Goal: Communication & Community: Answer question/provide support

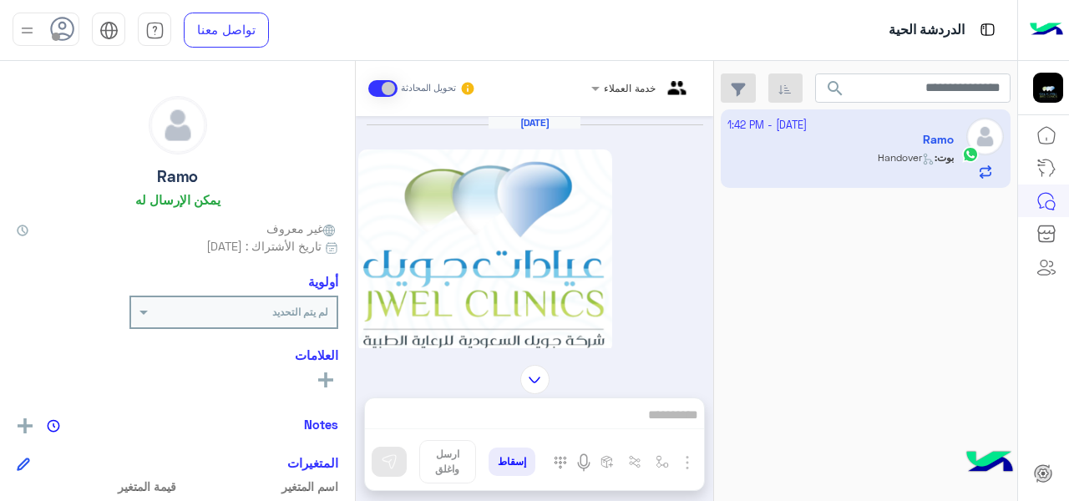
scroll to position [362, 0]
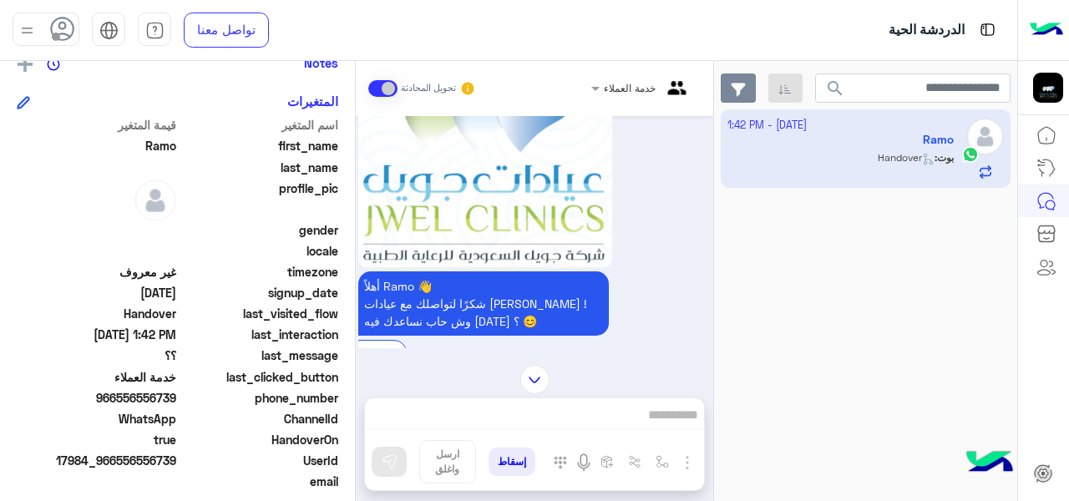
click at [754, 88] on button "button" at bounding box center [739, 88] width 36 height 30
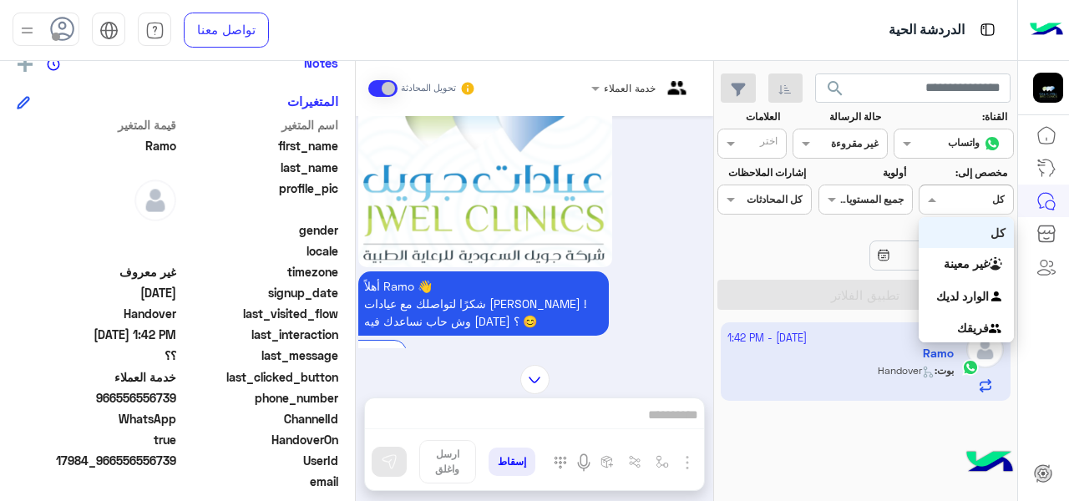
click at [946, 195] on div at bounding box center [965, 198] width 93 height 16
click at [970, 228] on div "كل" at bounding box center [966, 232] width 94 height 31
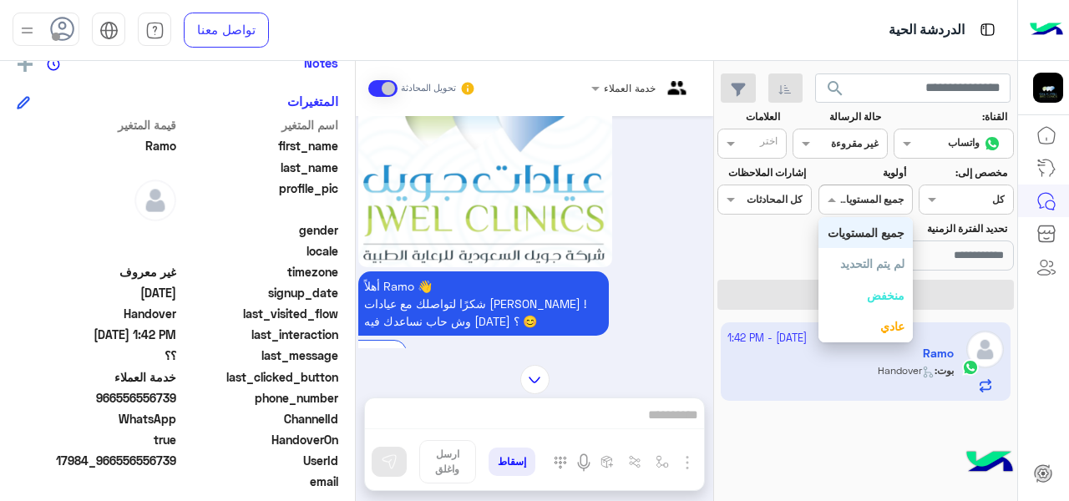
click at [843, 208] on div "جميع المستويات جميع المستويات" at bounding box center [865, 200] width 94 height 30
click at [871, 234] on b "جميع المستويات" at bounding box center [866, 232] width 77 height 14
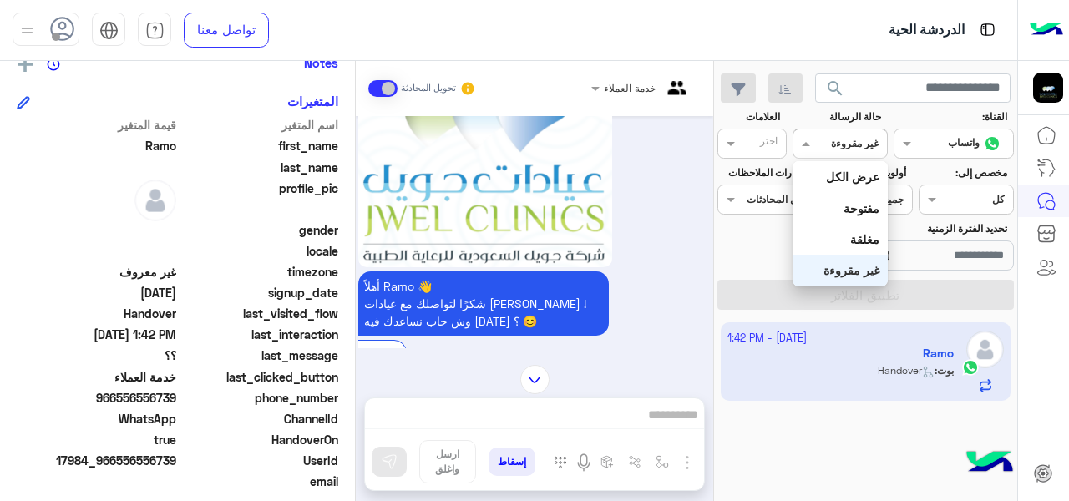
click at [829, 154] on div "القناه غير مقروءة" at bounding box center [840, 144] width 94 height 30
click at [842, 180] on b "عرض الكل" at bounding box center [852, 177] width 53 height 14
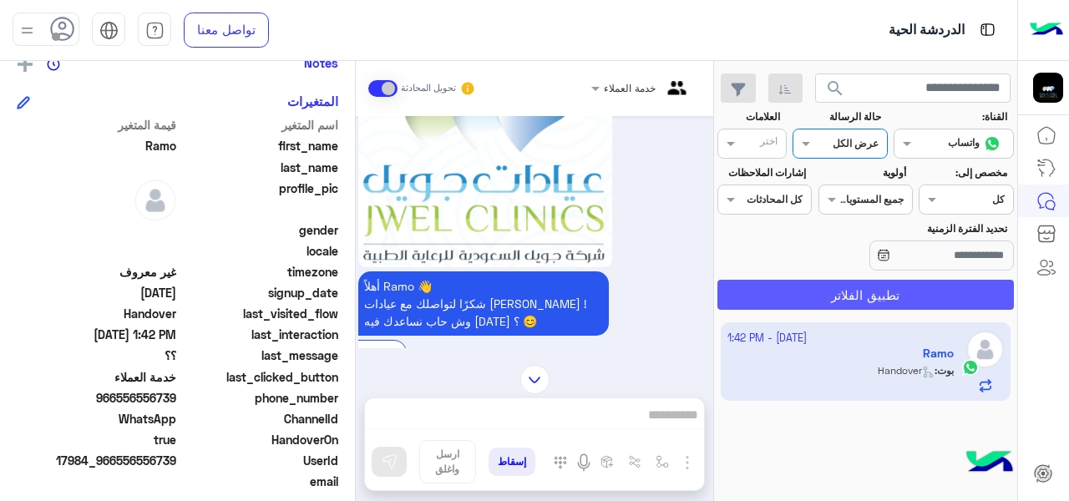
click at [898, 293] on button "تطبيق الفلاتر" at bounding box center [865, 295] width 296 height 30
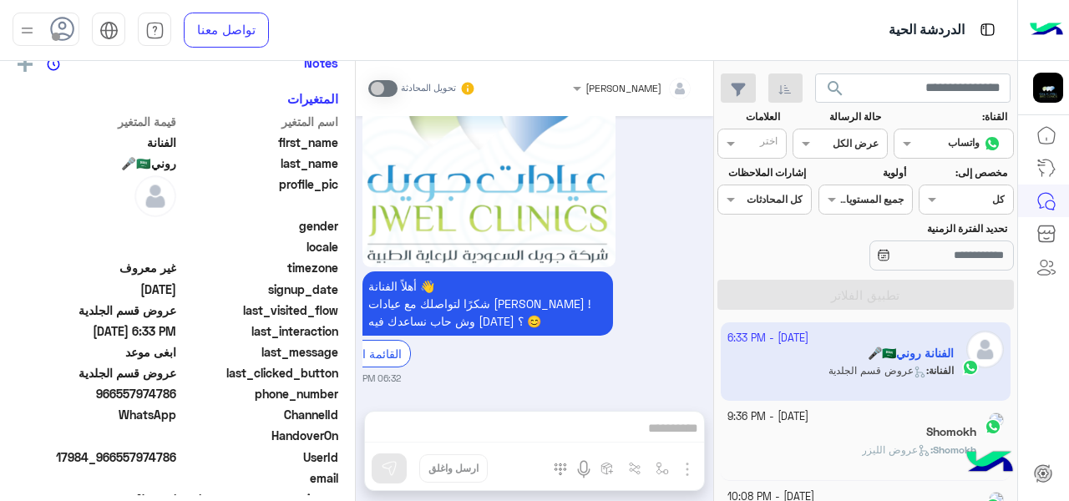
scroll to position [362, 0]
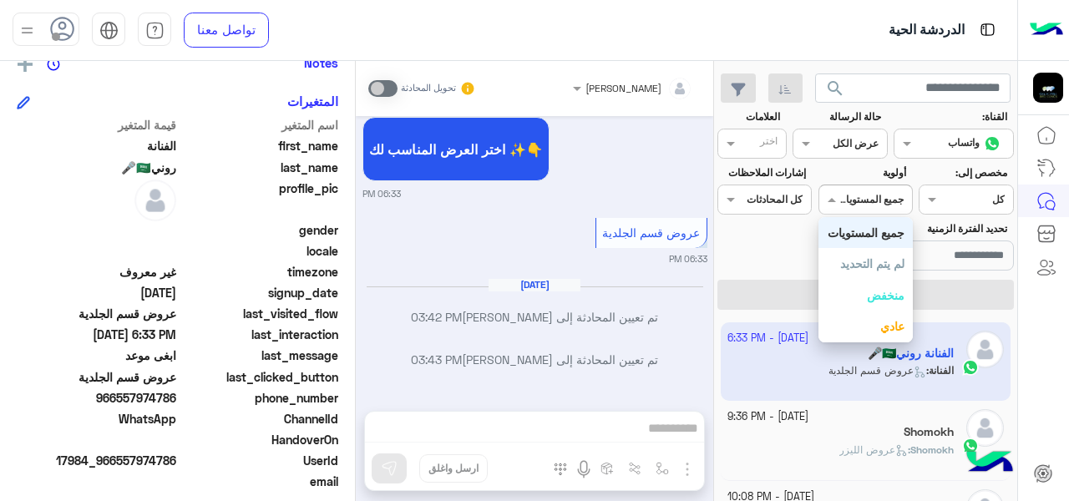
click at [866, 196] on input "text" at bounding box center [884, 197] width 38 height 15
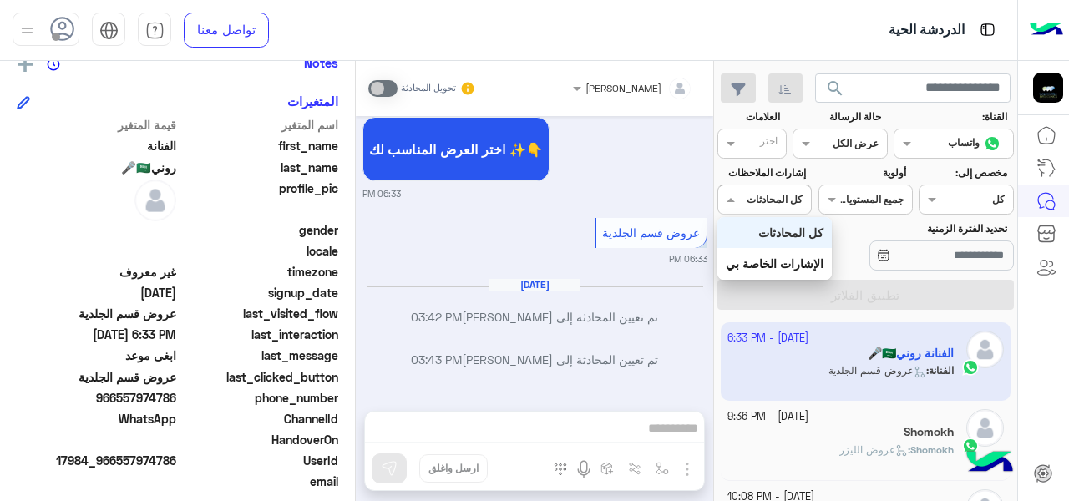
click at [789, 200] on input "text" at bounding box center [783, 197] width 38 height 15
click at [792, 199] on input "text" at bounding box center [783, 197] width 38 height 15
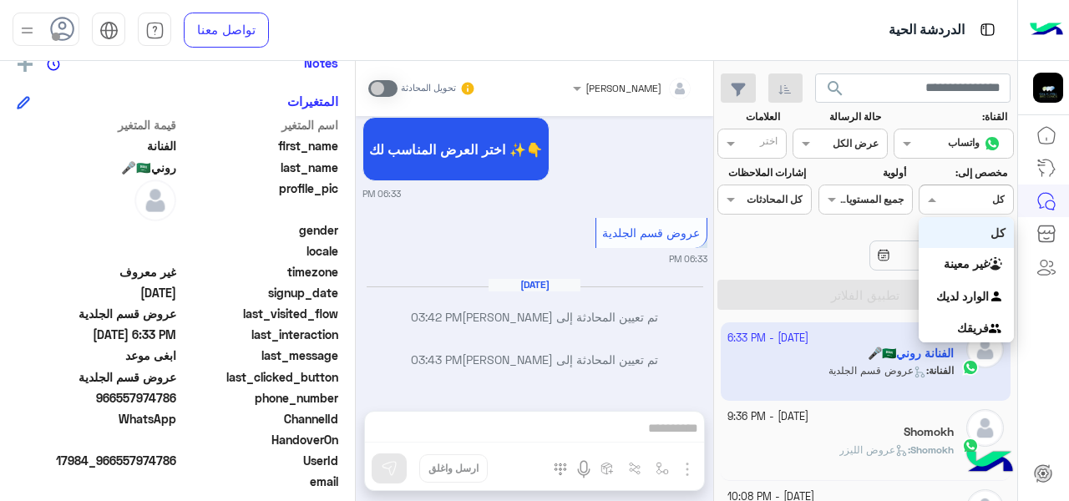
click at [939, 191] on span at bounding box center [929, 199] width 21 height 18
click at [849, 148] on input "text" at bounding box center [859, 141] width 38 height 15
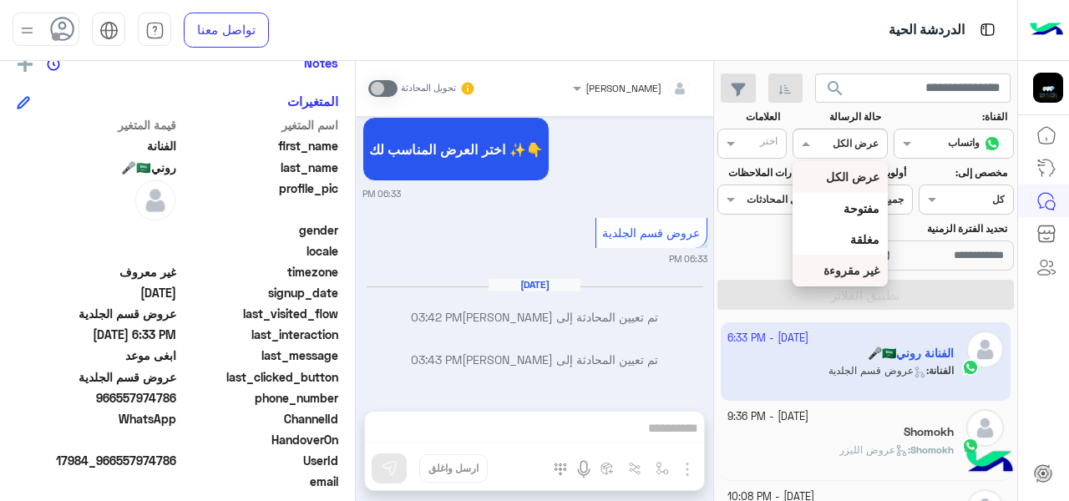
click at [862, 269] on b "غير مقروءة" at bounding box center [851, 270] width 56 height 14
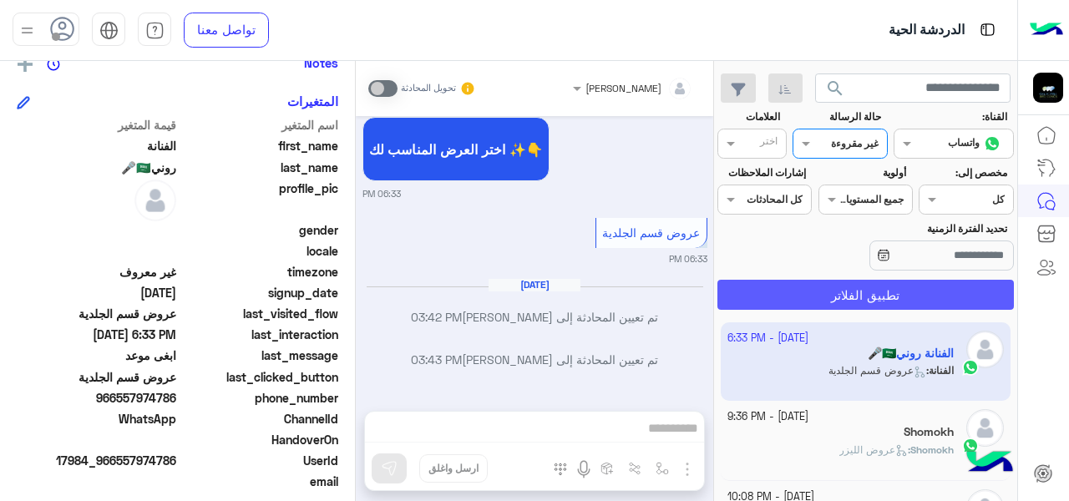
click at [839, 291] on button "تطبيق الفلاتر" at bounding box center [865, 295] width 296 height 30
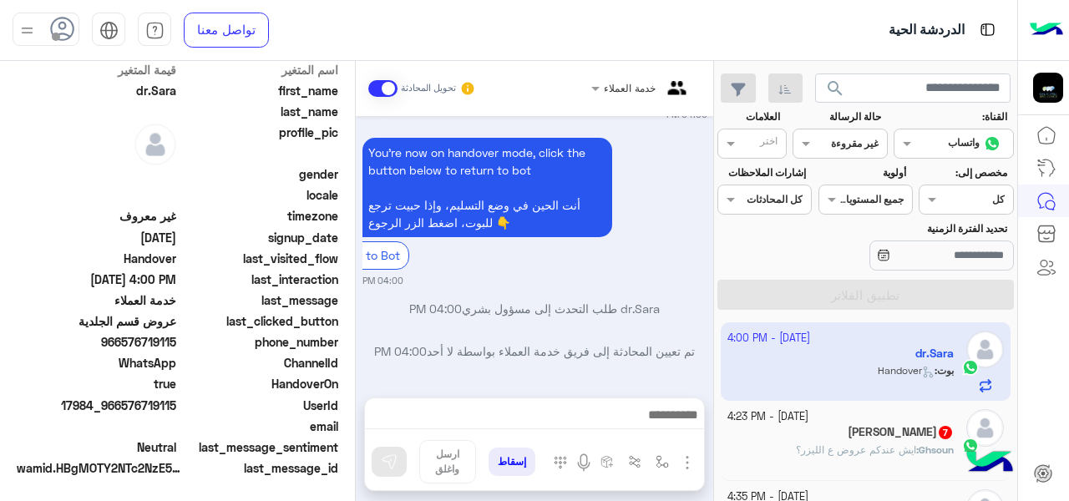
scroll to position [362, 0]
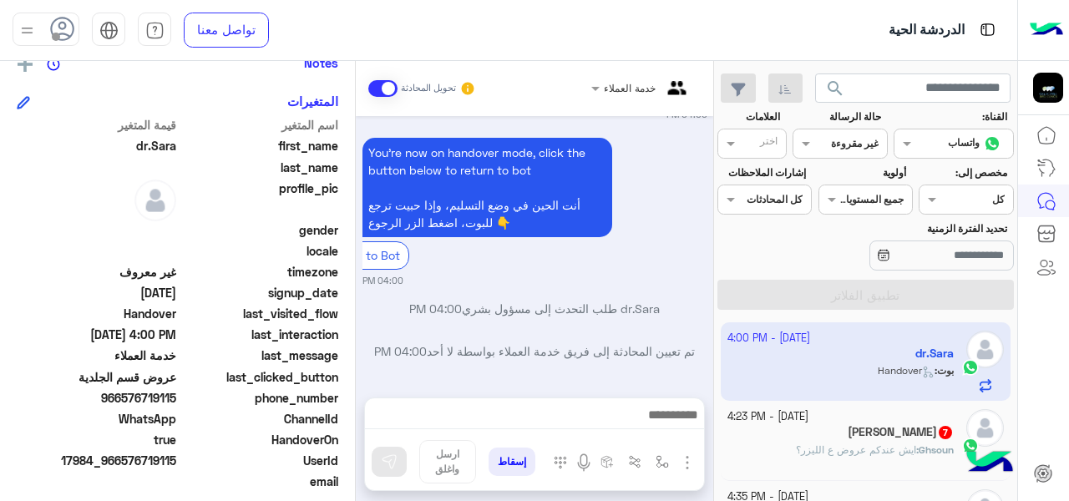
drag, startPoint x: 123, startPoint y: 459, endPoint x: 179, endPoint y: 469, distance: 56.8
click at [179, 469] on div "UserId 17984_966576719115" at bounding box center [178, 462] width 322 height 21
click at [864, 440] on div "[PERSON_NAME] 7" at bounding box center [840, 434] width 227 height 18
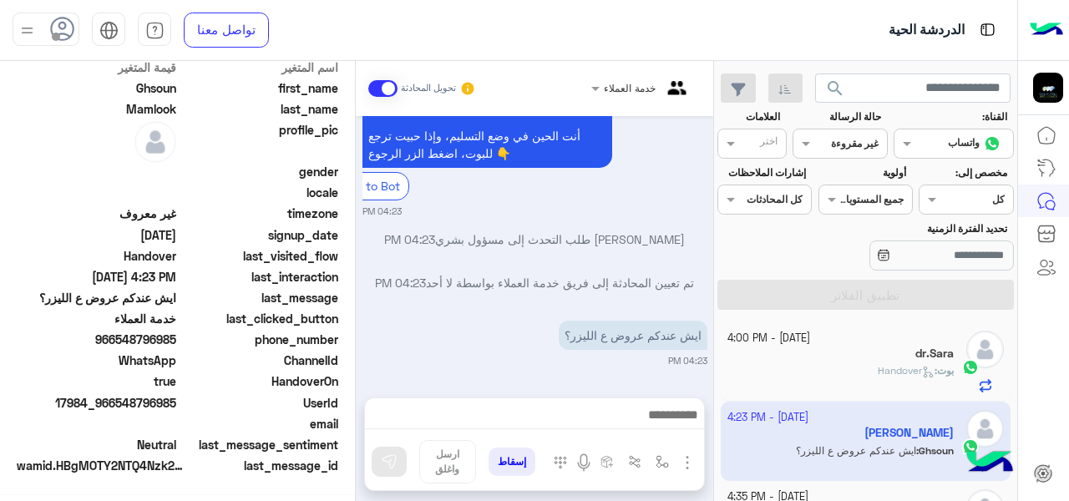
scroll to position [362, 0]
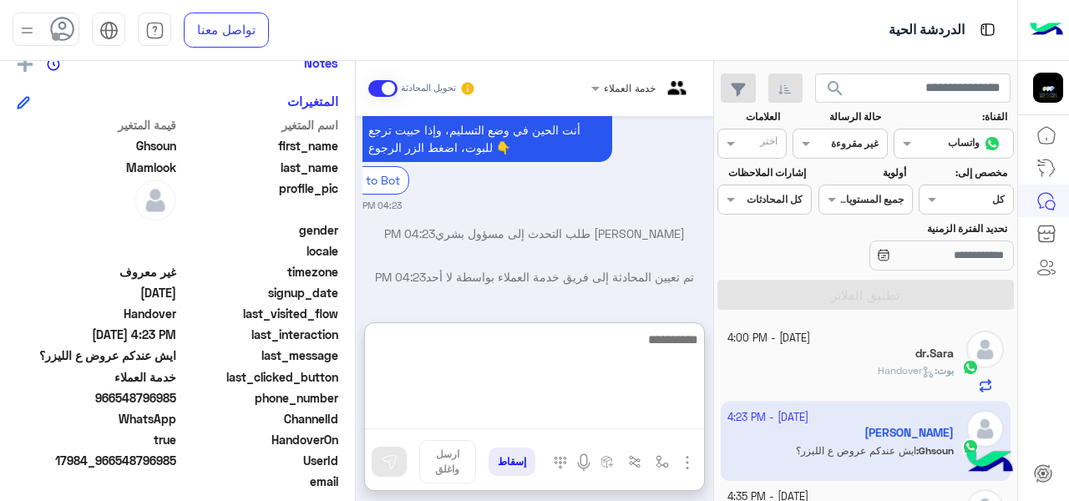
click at [484, 406] on textarea at bounding box center [534, 379] width 339 height 100
type textarea "**********"
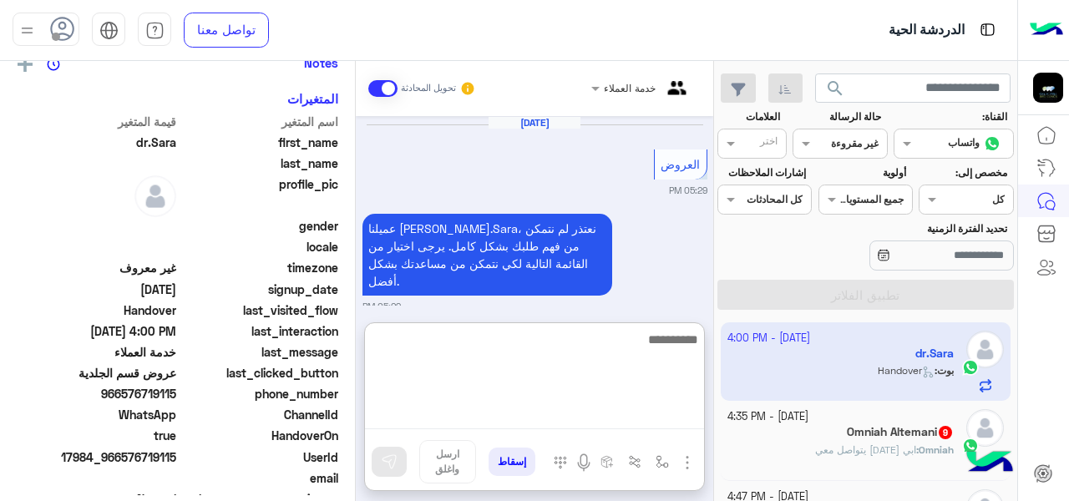
scroll to position [944, 0]
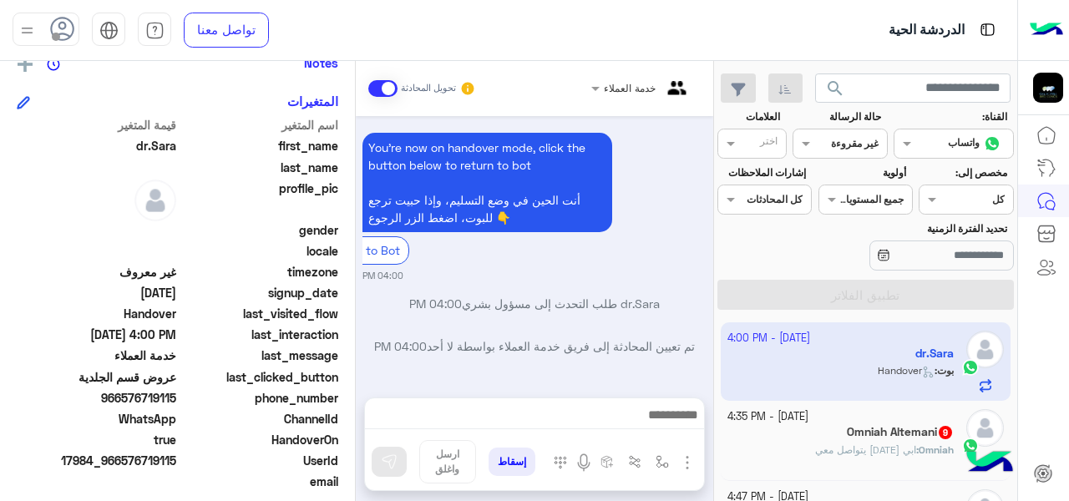
click at [807, 448] on div "Omniah : ابي [DATE] يتواصل معي" at bounding box center [840, 457] width 227 height 29
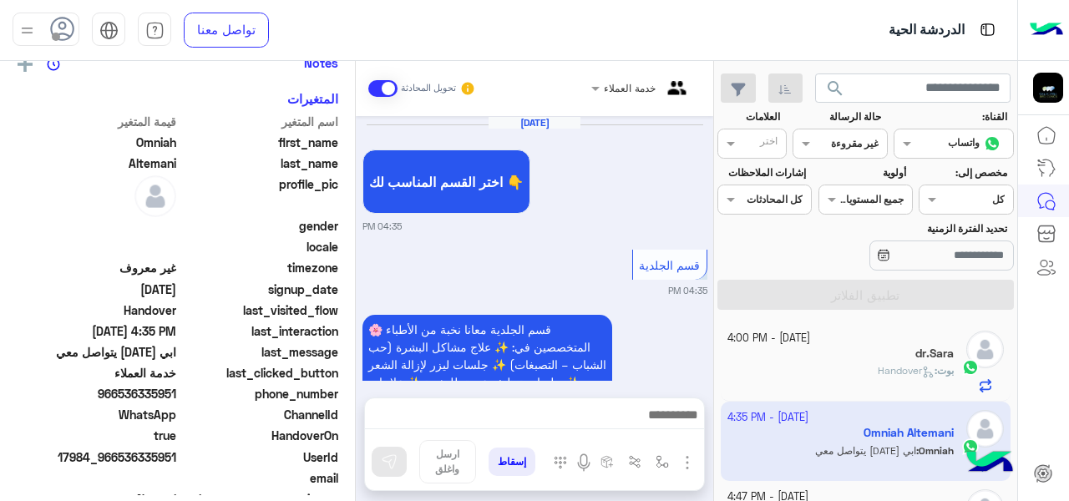
scroll to position [362, 0]
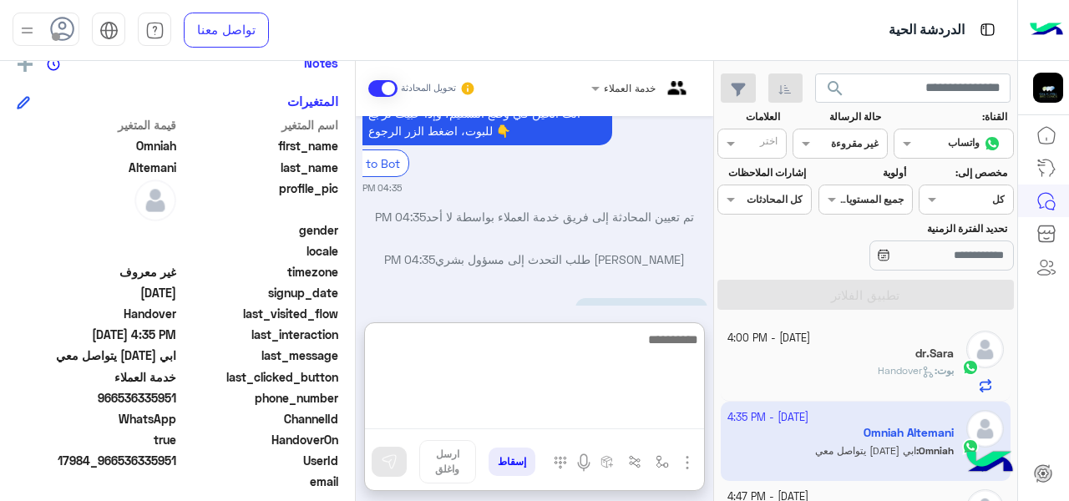
click at [634, 417] on textarea at bounding box center [534, 379] width 339 height 100
type textarea "**********"
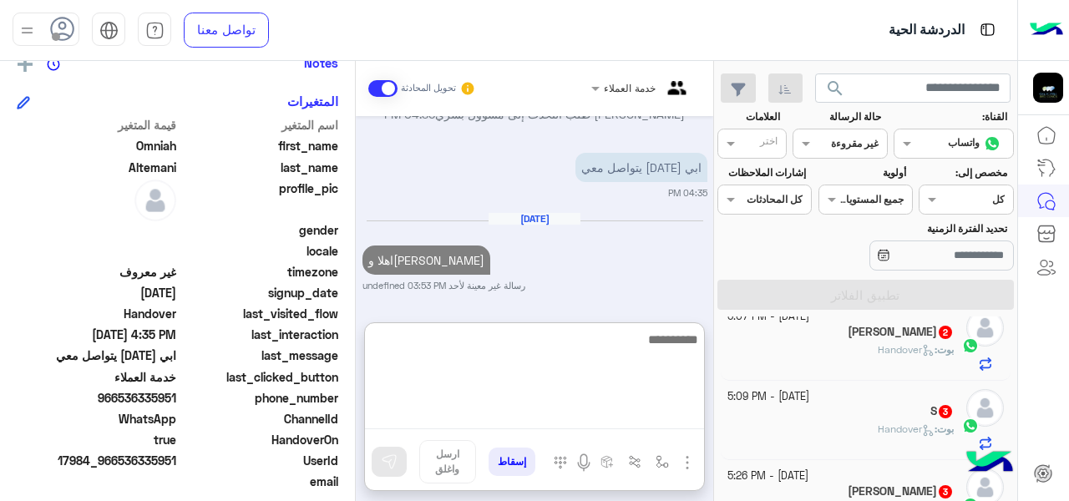
scroll to position [180, 0]
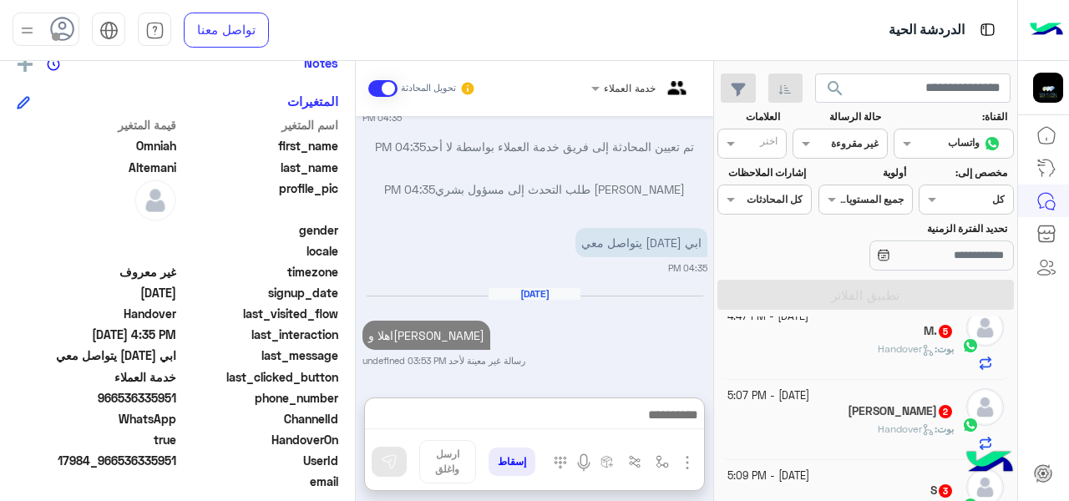
click at [759, 370] on div "بوت : Handover" at bounding box center [840, 356] width 227 height 29
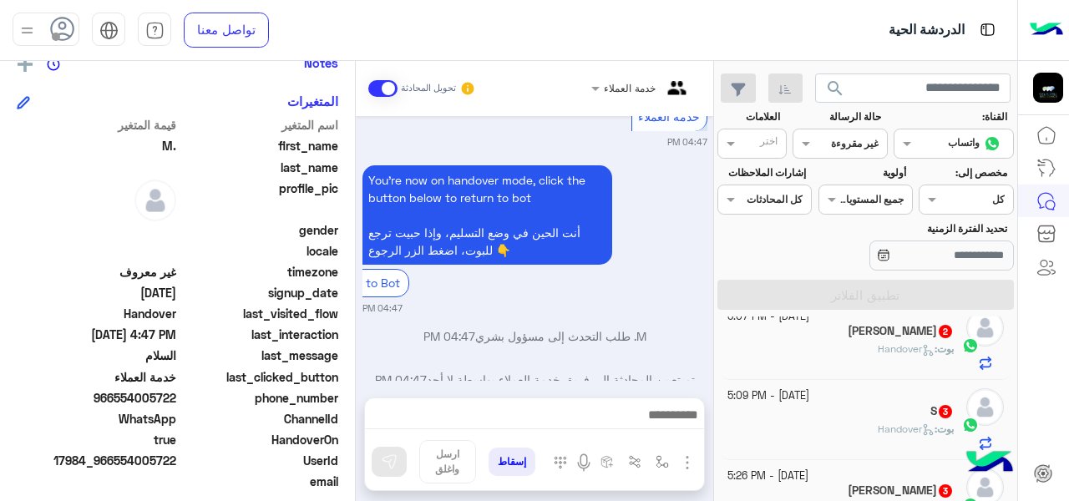
scroll to position [674, 0]
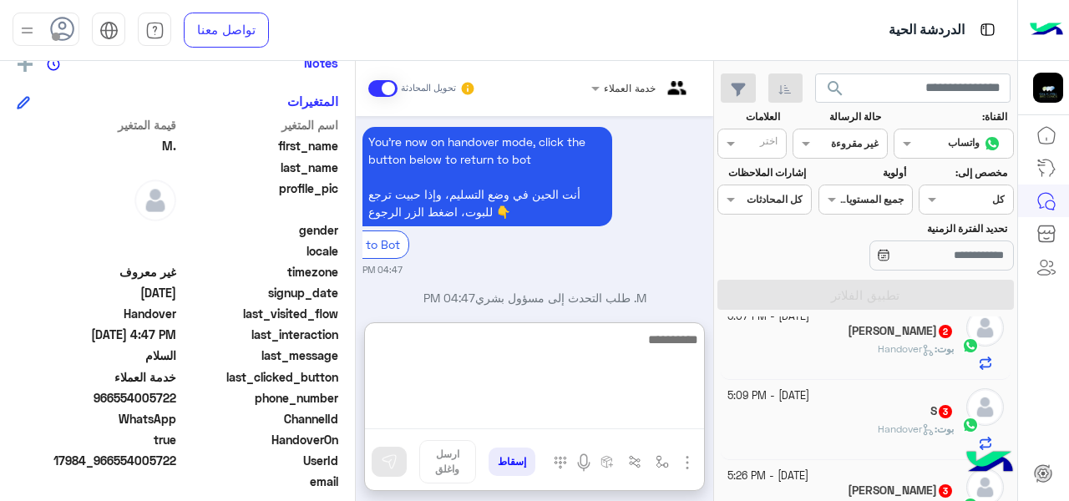
click at [518, 414] on textarea at bounding box center [534, 379] width 339 height 100
type textarea "**********"
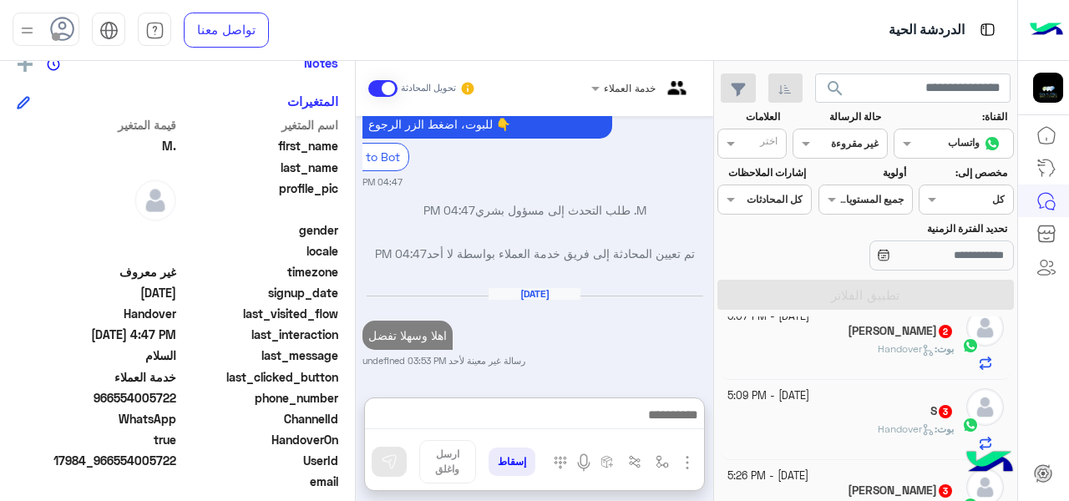
click at [762, 336] on div "[PERSON_NAME] 2" at bounding box center [840, 333] width 227 height 18
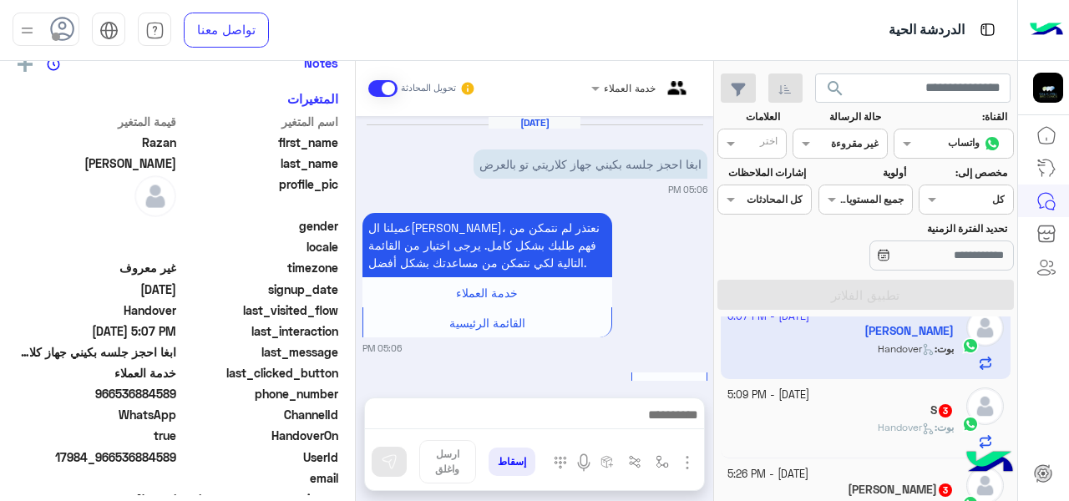
scroll to position [310, 0]
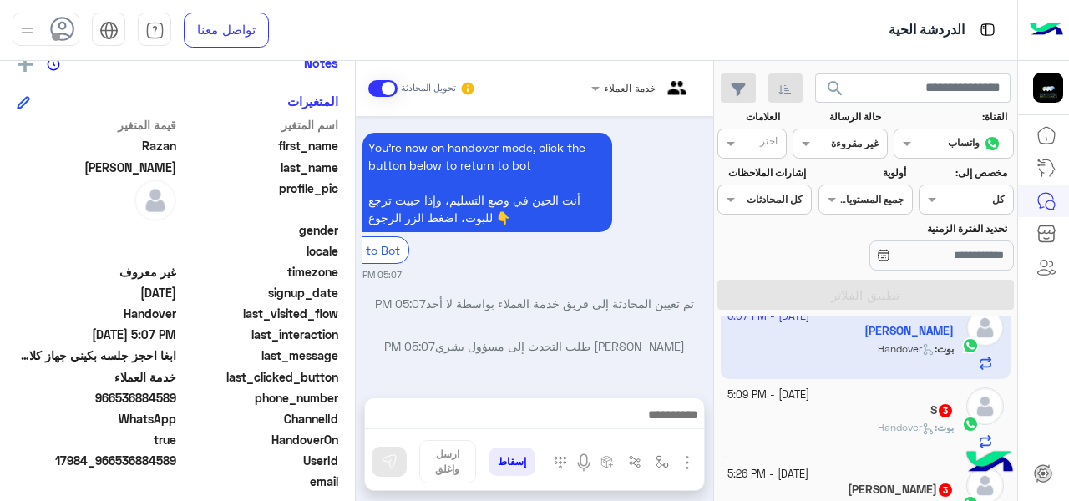
drag, startPoint x: 356, startPoint y: 296, endPoint x: 364, endPoint y: 277, distance: 20.2
click at [364, 277] on mat-drawer-container "خدمة العملاء تحويل المحادثة [DATE] ابغا احجز جلسه بكيني جهاز كلاريتي تو بالعرض …" at bounding box center [356, 284] width 713 height 447
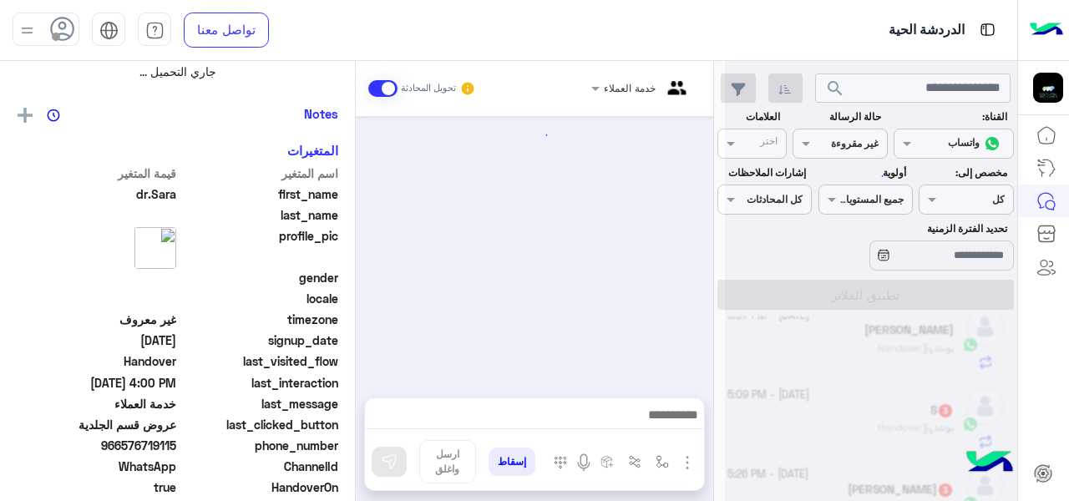
drag, startPoint x: 360, startPoint y: 278, endPoint x: 362, endPoint y: 260, distance: 18.5
click at [362, 260] on div at bounding box center [534, 248] width 357 height 265
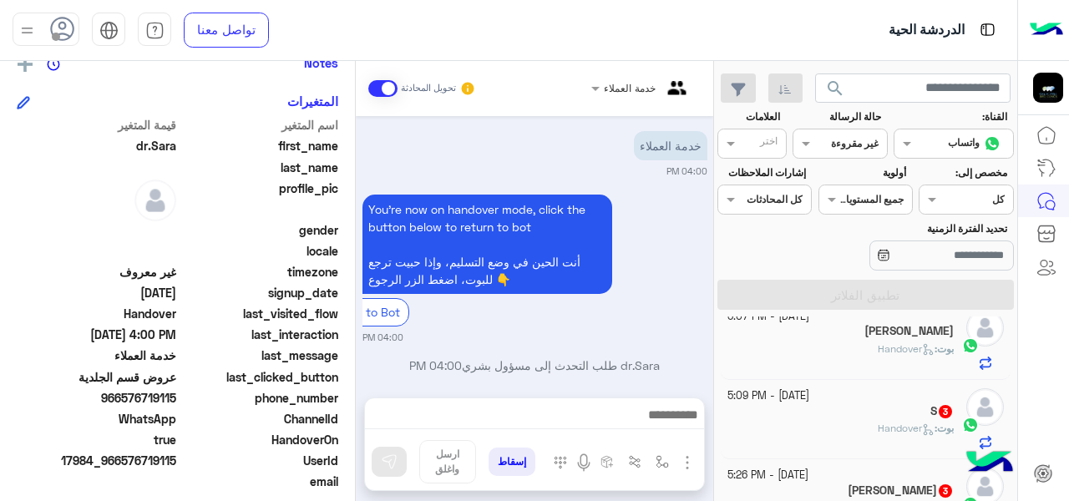
scroll to position [868, 0]
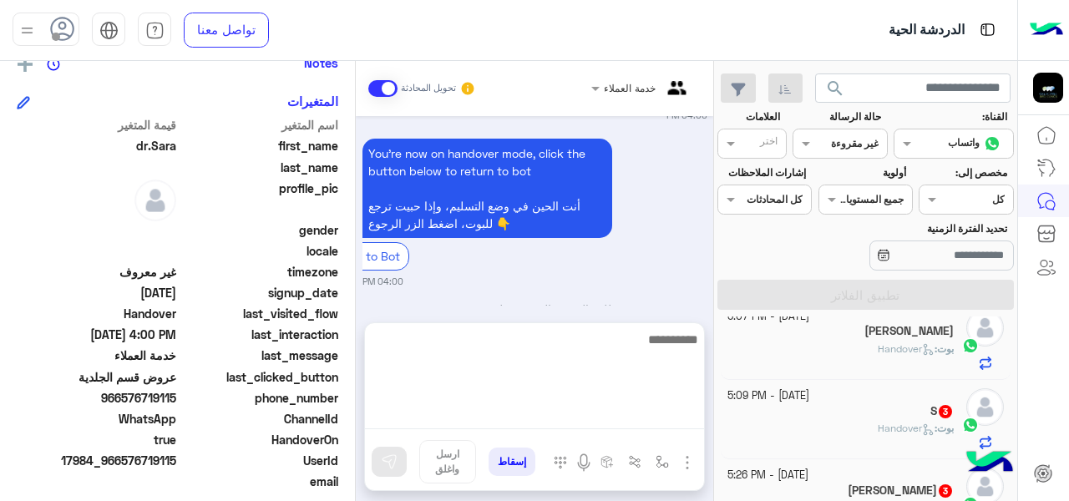
click at [619, 415] on textarea at bounding box center [534, 379] width 339 height 100
type textarea "**********"
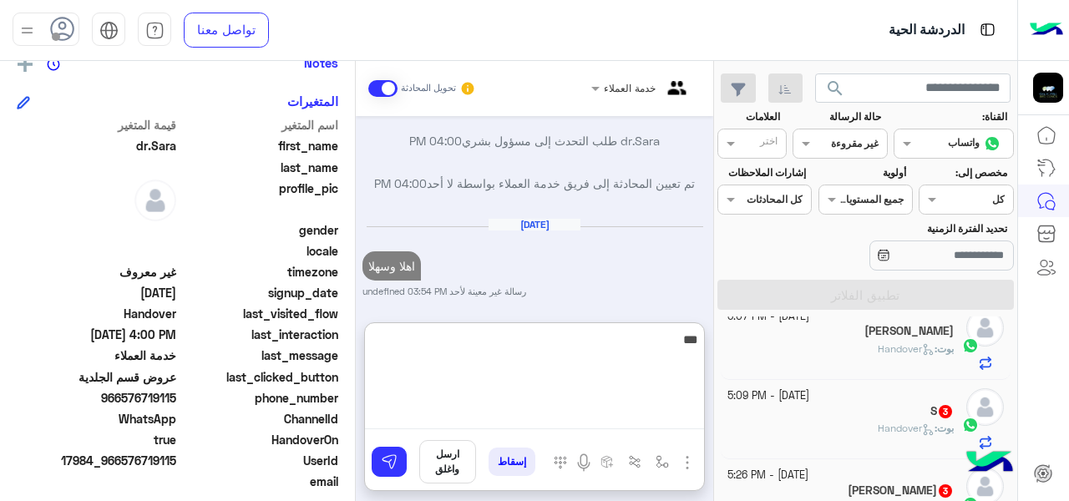
type textarea "****"
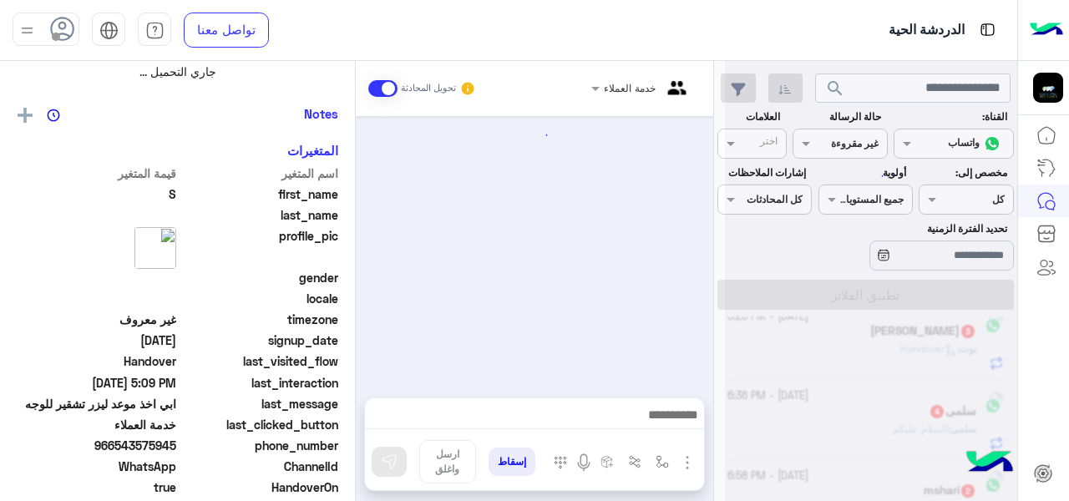
click at [793, 408] on div at bounding box center [871, 257] width 292 height 501
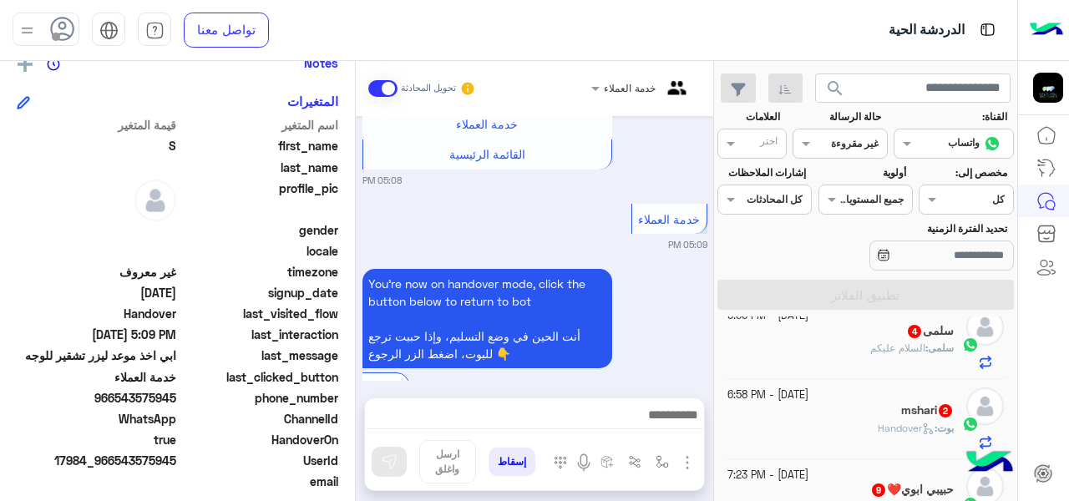
scroll to position [1263, 0]
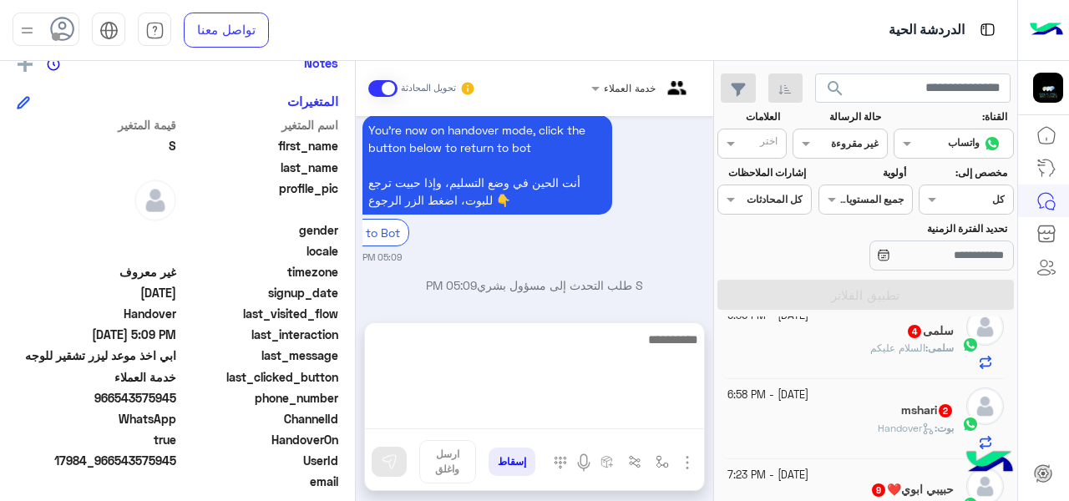
click at [430, 408] on textarea at bounding box center [534, 379] width 339 height 100
type textarea "**********"
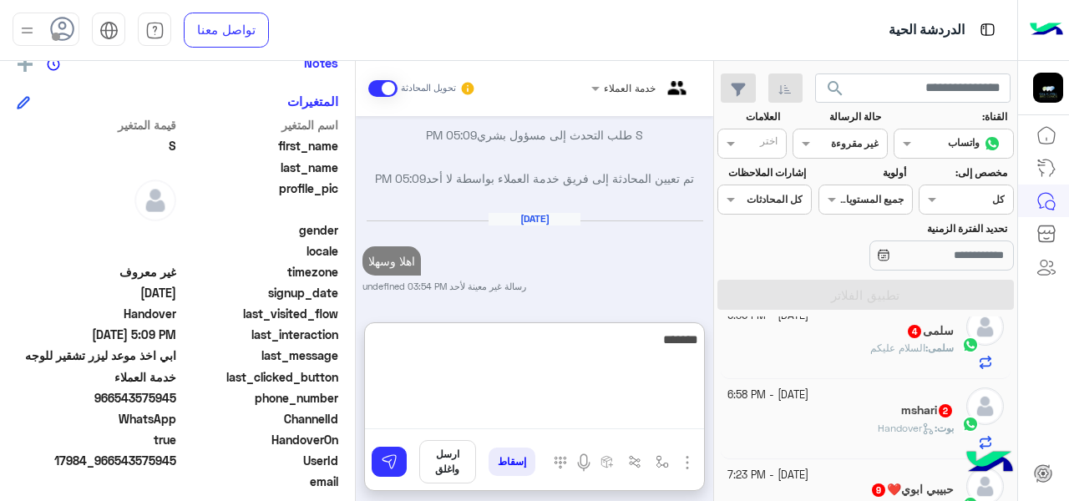
type textarea "********"
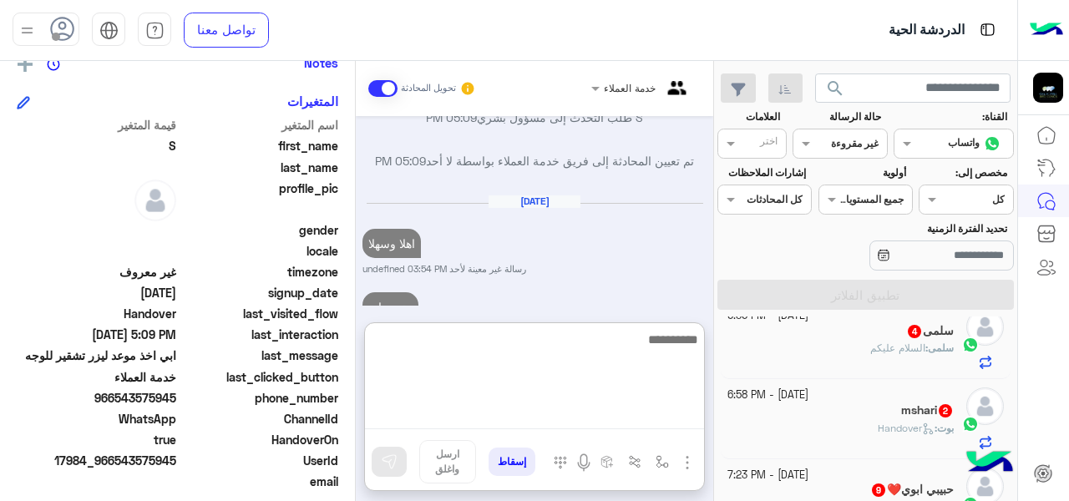
scroll to position [1495, 0]
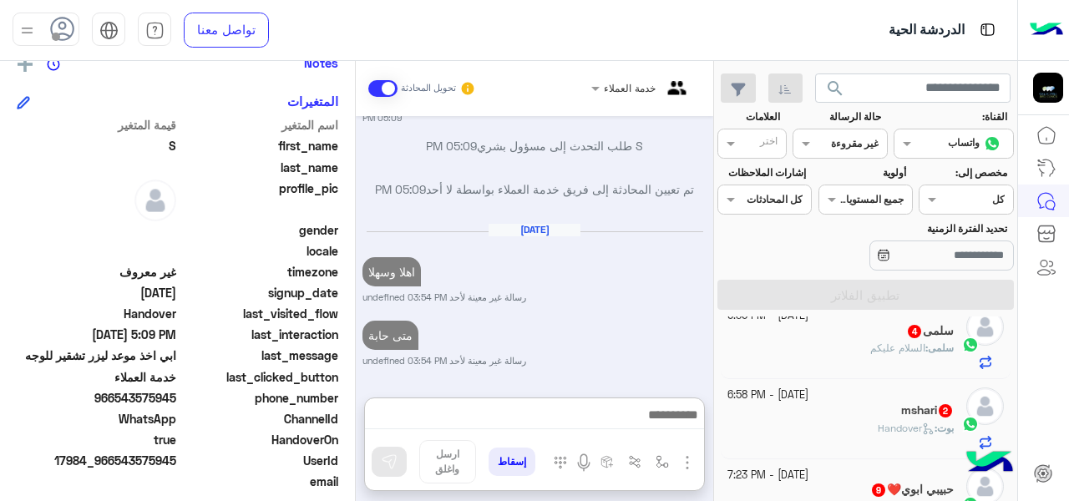
click at [792, 337] on div "سلمى 4" at bounding box center [840, 333] width 227 height 18
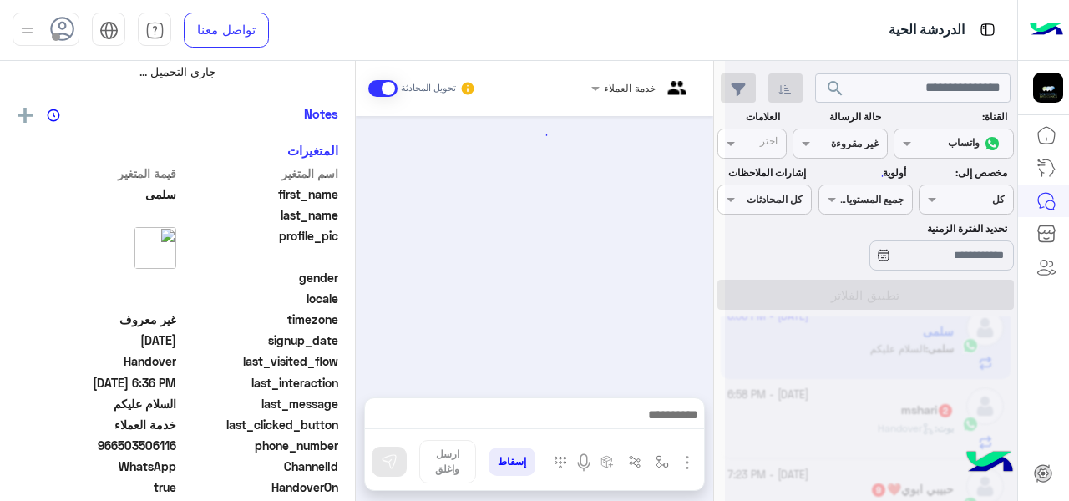
scroll to position [182, 0]
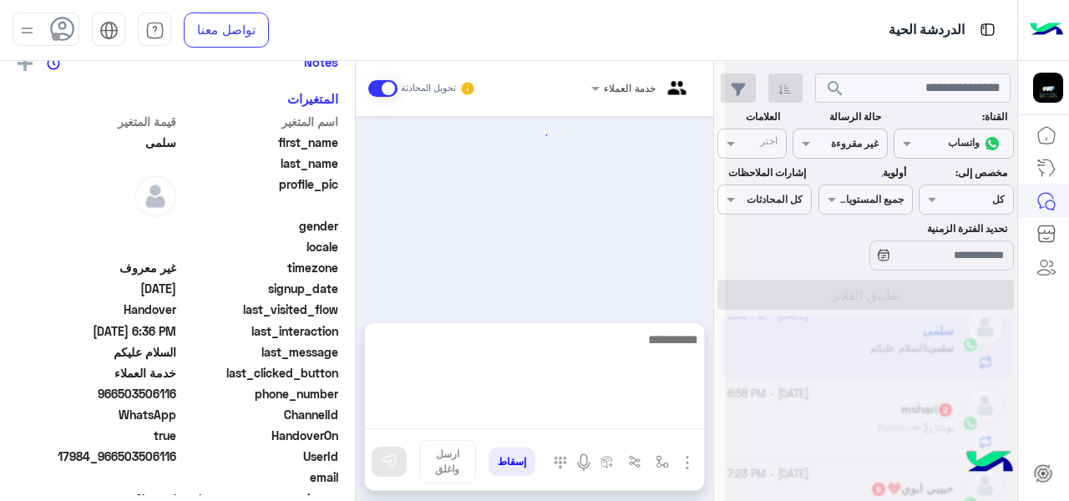
click at [615, 411] on textarea at bounding box center [534, 379] width 339 height 100
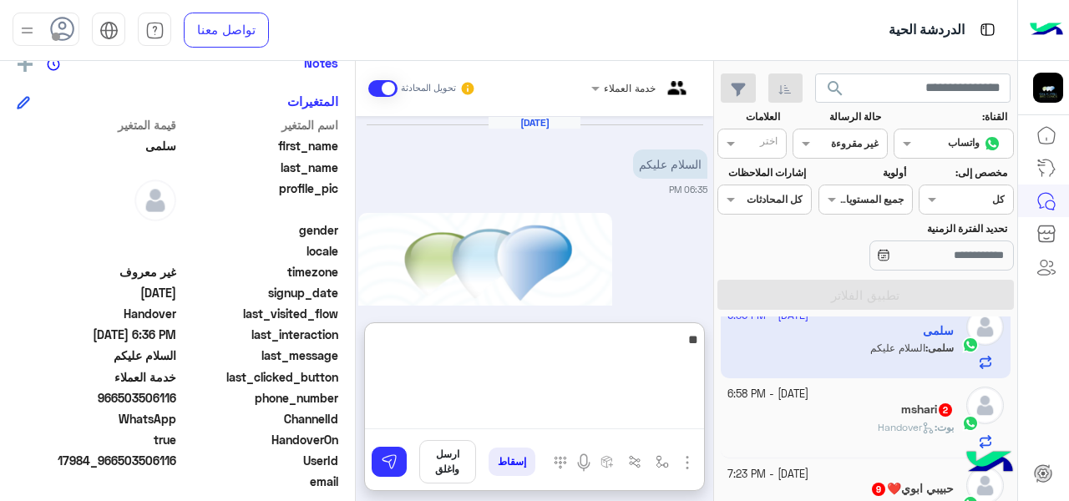
scroll to position [874, 0]
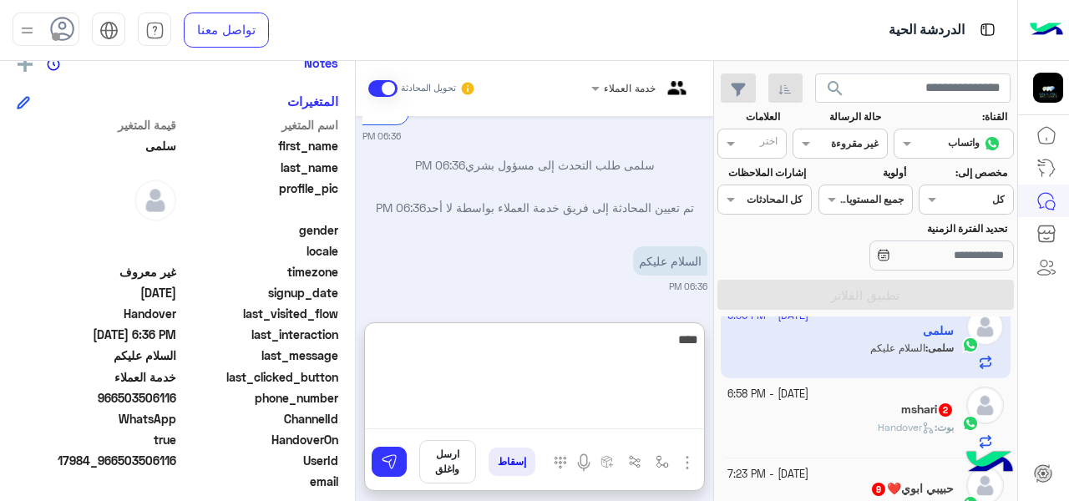
type textarea "*****"
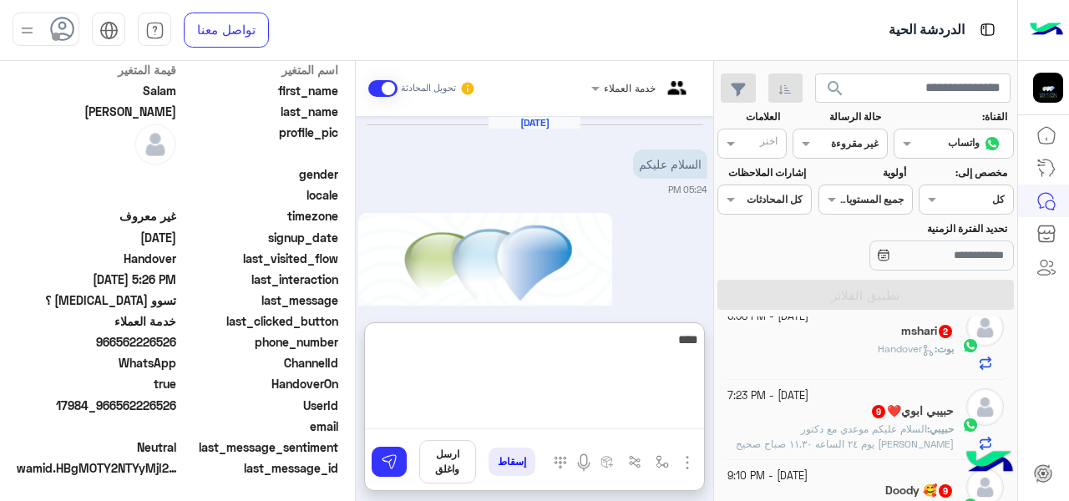
scroll to position [180, 0]
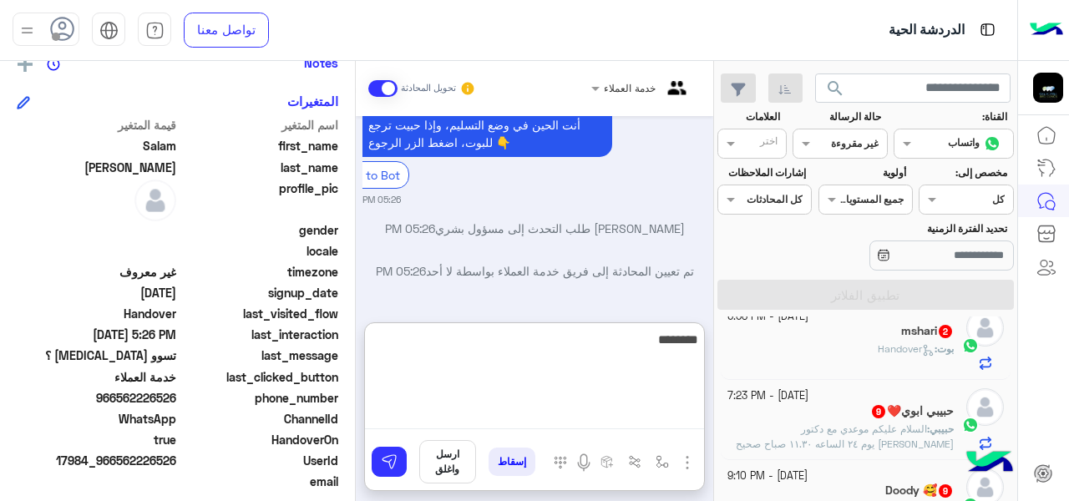
type textarea "********"
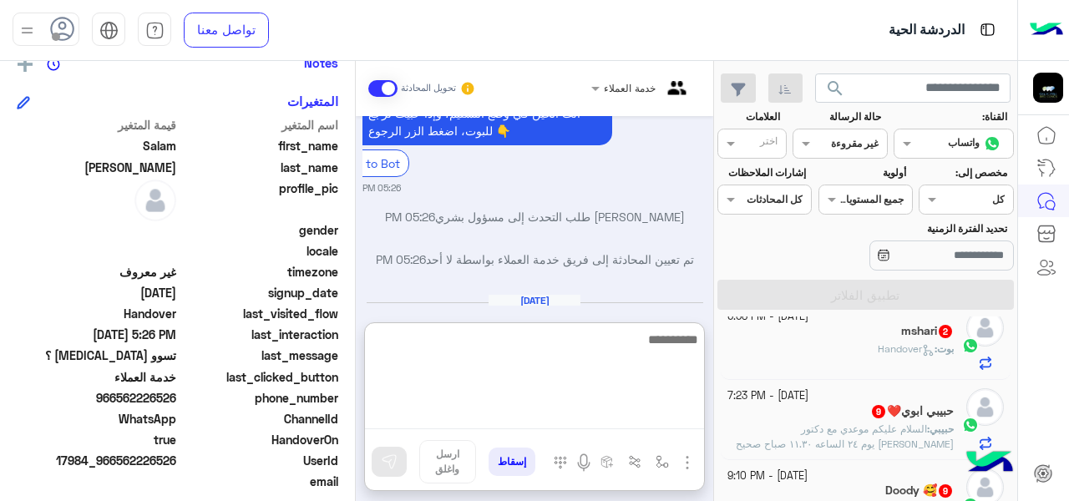
scroll to position [886, 0]
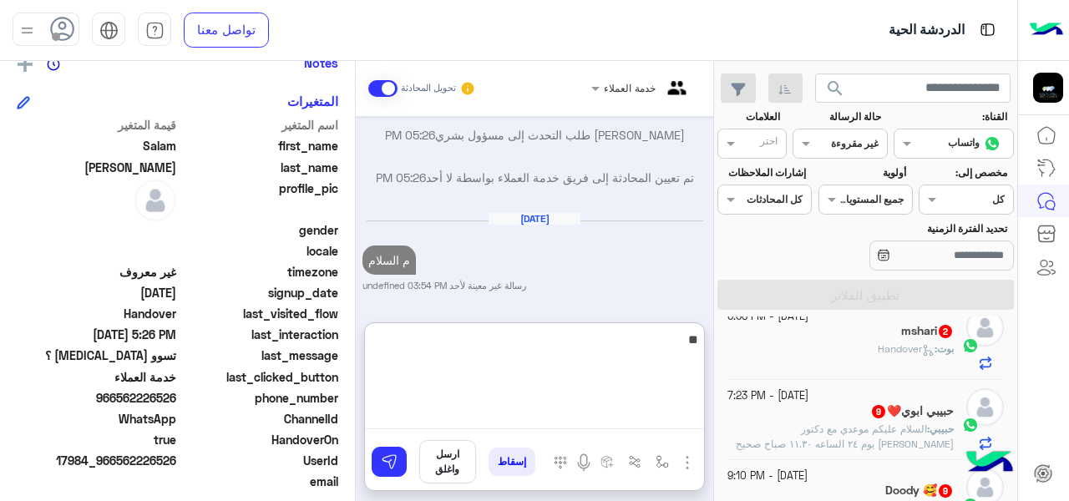
type textarea "***"
type textarea "*"
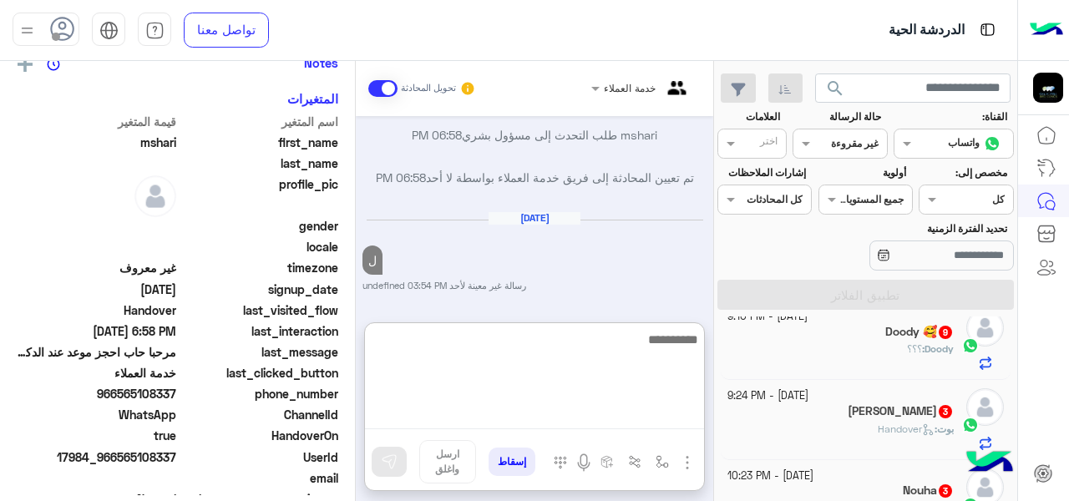
scroll to position [181, 0]
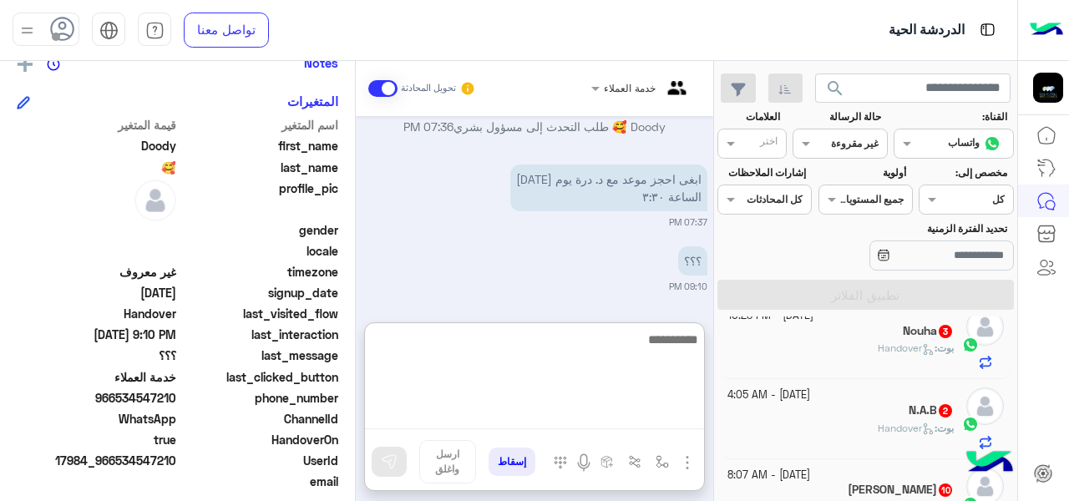
click at [617, 364] on textarea at bounding box center [534, 379] width 339 height 100
type textarea "****"
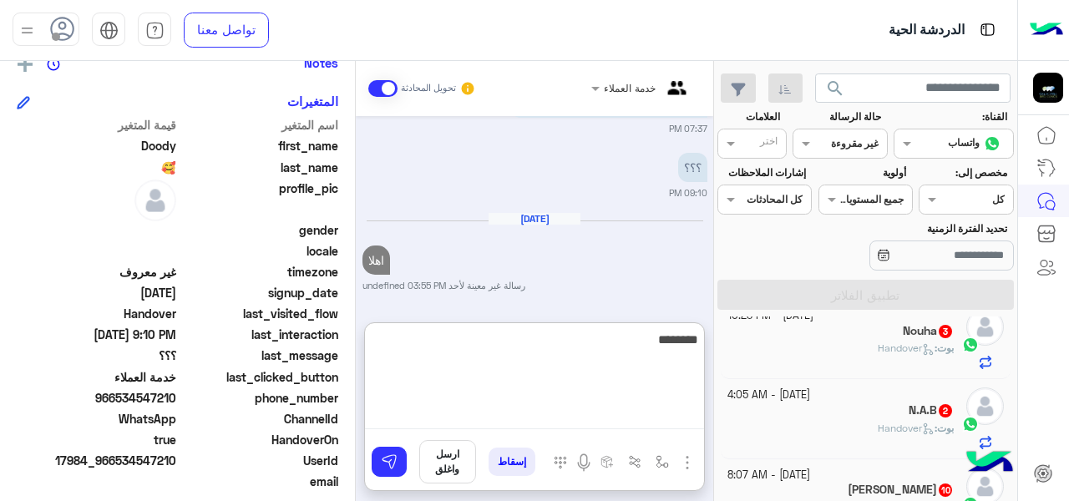
type textarea "*********"
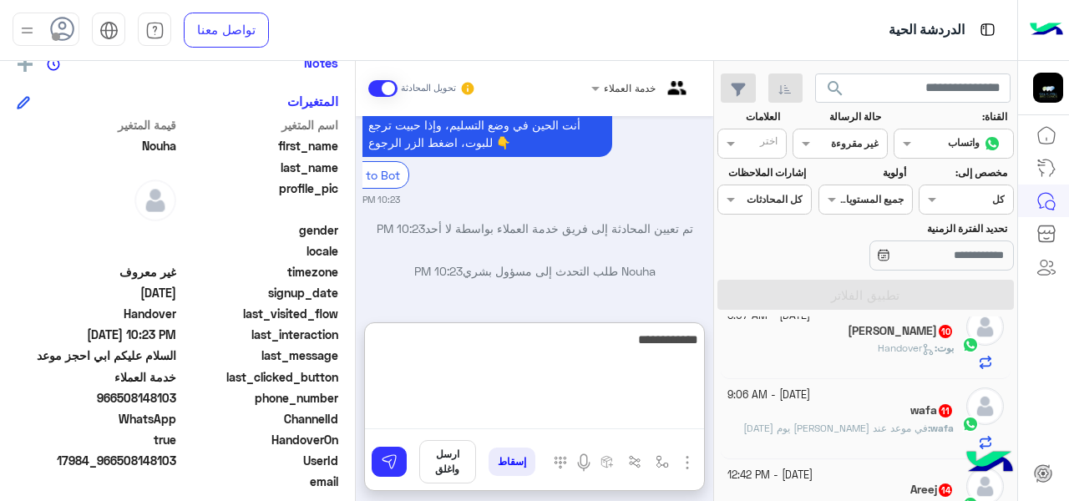
type textarea "**********"
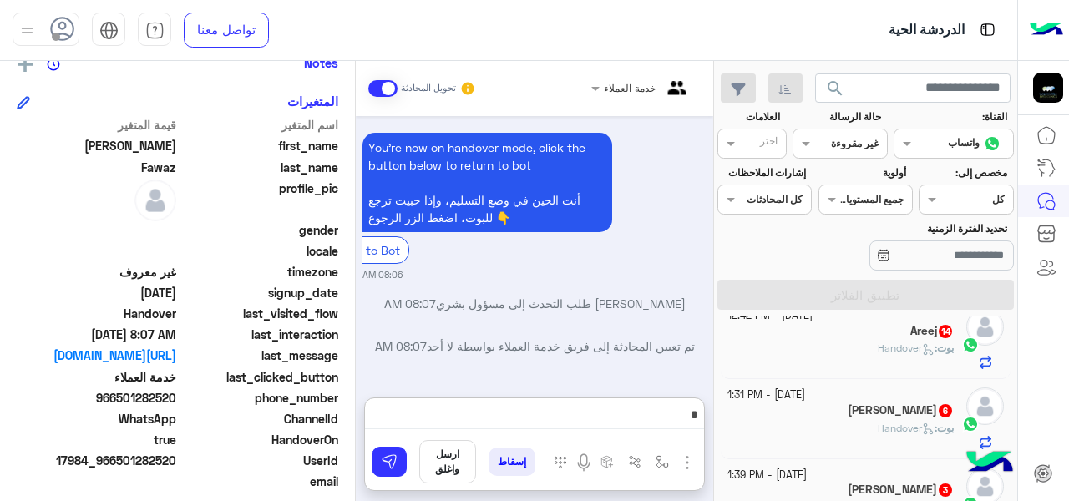
drag, startPoint x: 744, startPoint y: 265, endPoint x: 776, endPoint y: 362, distance: 102.7
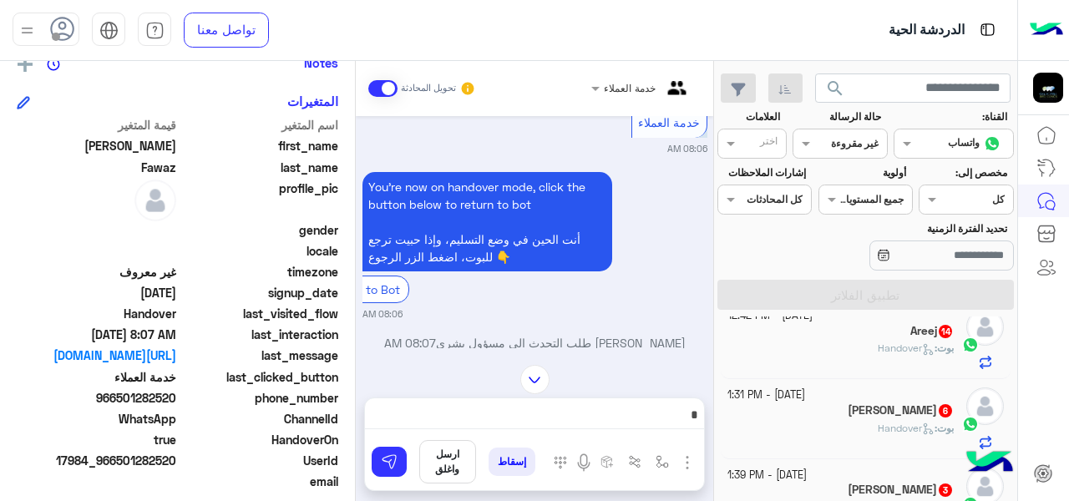
scroll to position [1218, 0]
drag, startPoint x: 712, startPoint y: 407, endPoint x: 707, endPoint y: 365, distance: 42.2
click at [707, 365] on mat-drawer "خدمة العملاء تحويل المحادثة [DATE] السلام عليكم بكم بلازما الماجلان عندكم ؟ 04:…" at bounding box center [357, 284] width 714 height 447
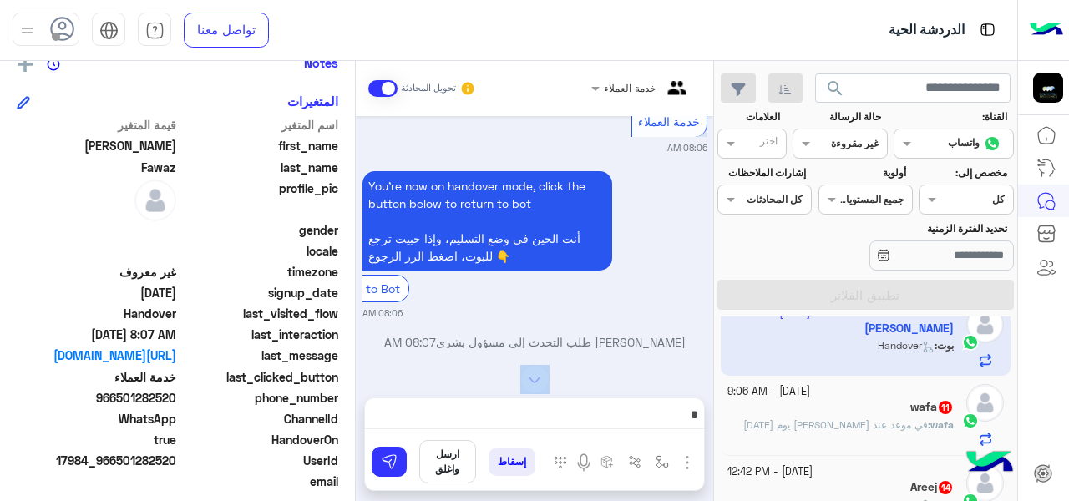
scroll to position [14, 0]
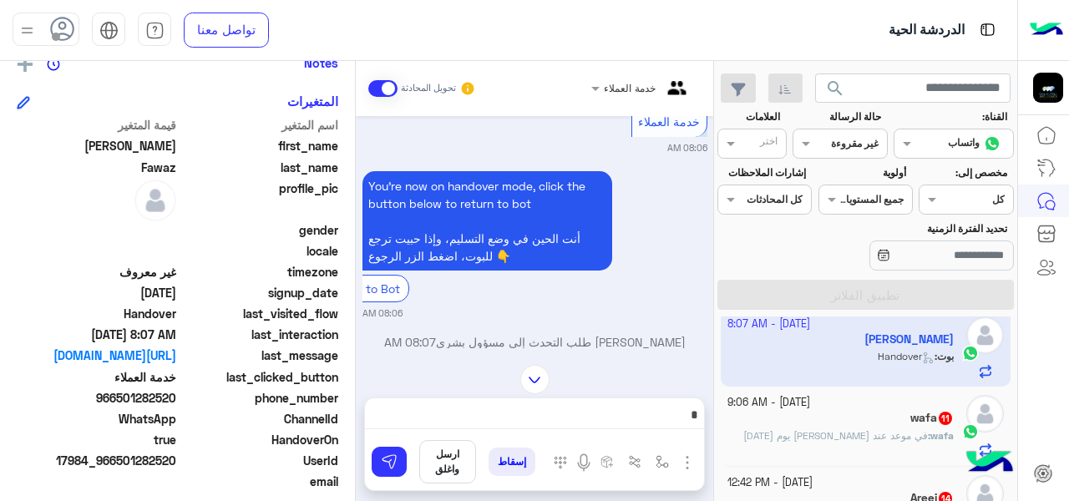
click at [838, 365] on app-inbox-user "[DATE] - 8:07 AM [PERSON_NAME] : Handover" at bounding box center [866, 347] width 291 height 79
click at [600, 89] on div at bounding box center [642, 86] width 119 height 16
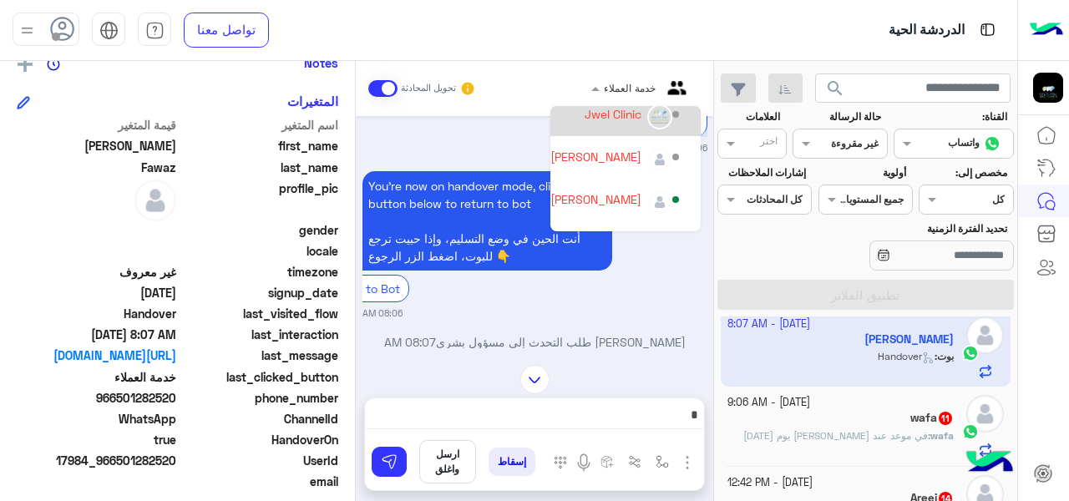
scroll to position [109, 0]
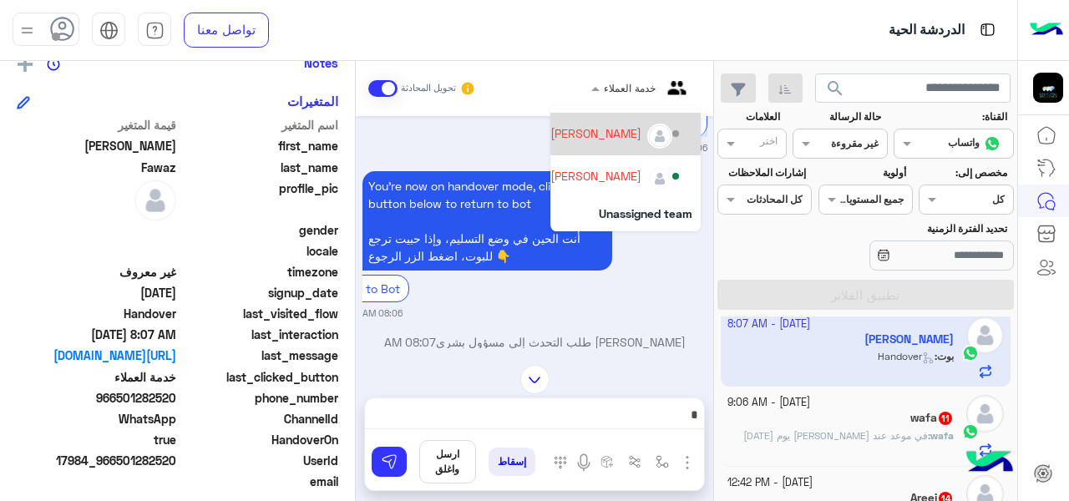
click at [579, 132] on div "[PERSON_NAME]" at bounding box center [595, 133] width 91 height 18
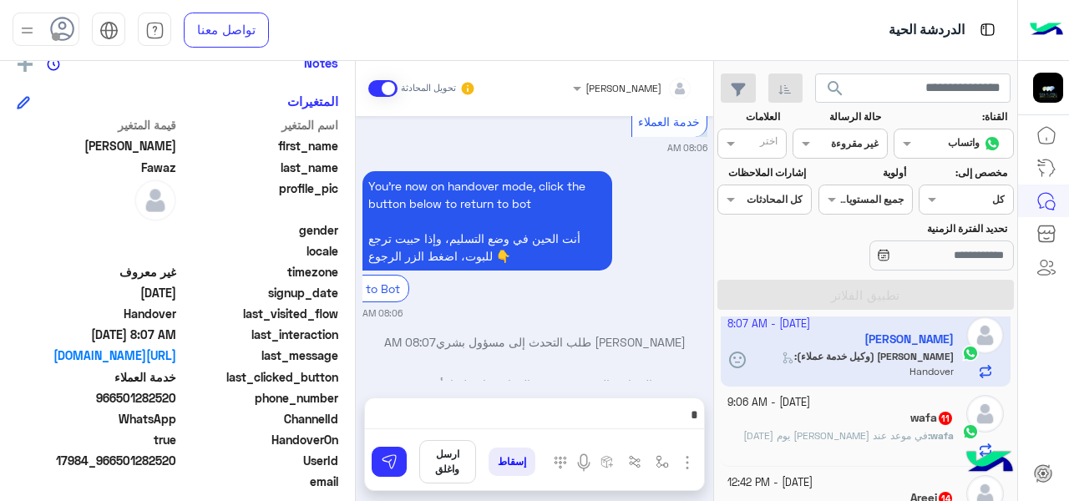
scroll to position [1359, 0]
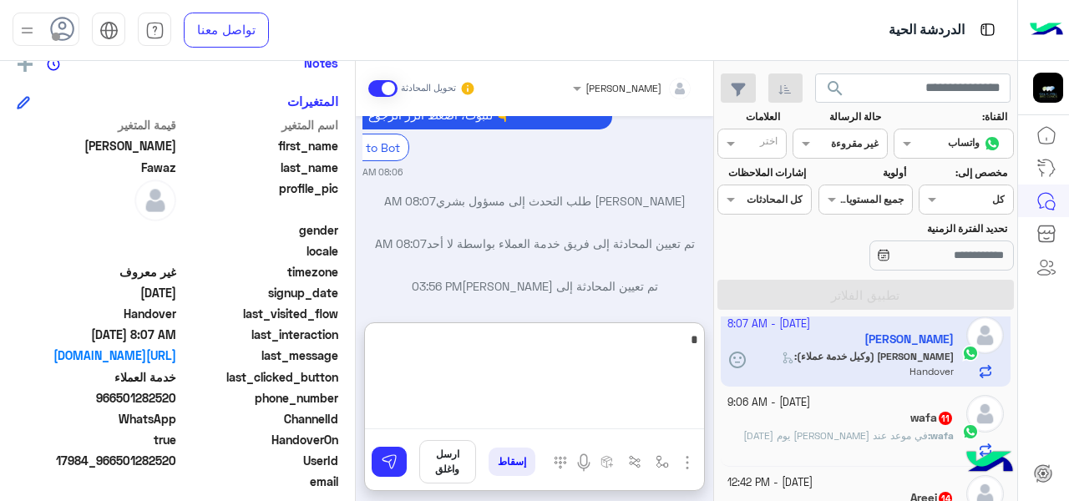
drag, startPoint x: 601, startPoint y: 407, endPoint x: 616, endPoint y: 396, distance: 17.9
click at [604, 407] on textarea at bounding box center [534, 379] width 339 height 100
type textarea "**********"
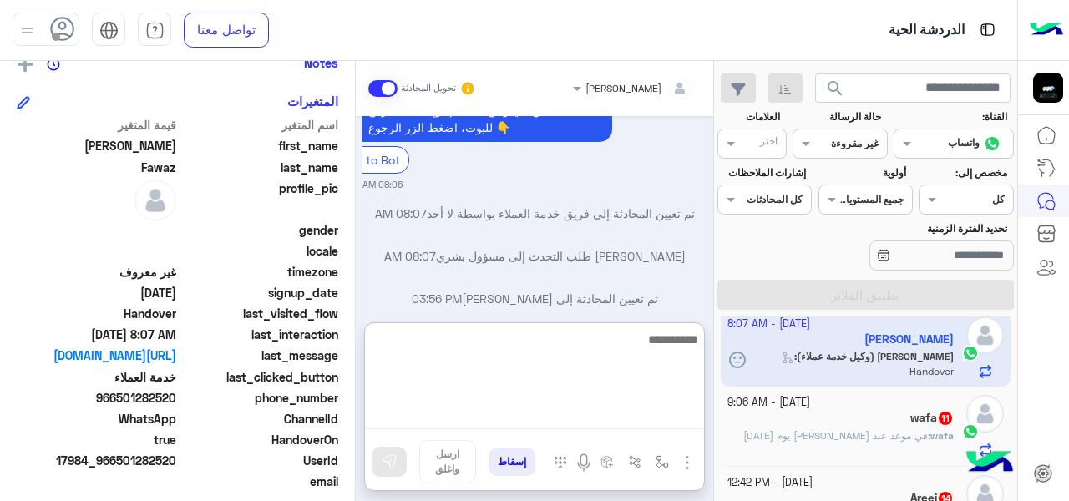
scroll to position [1497, 0]
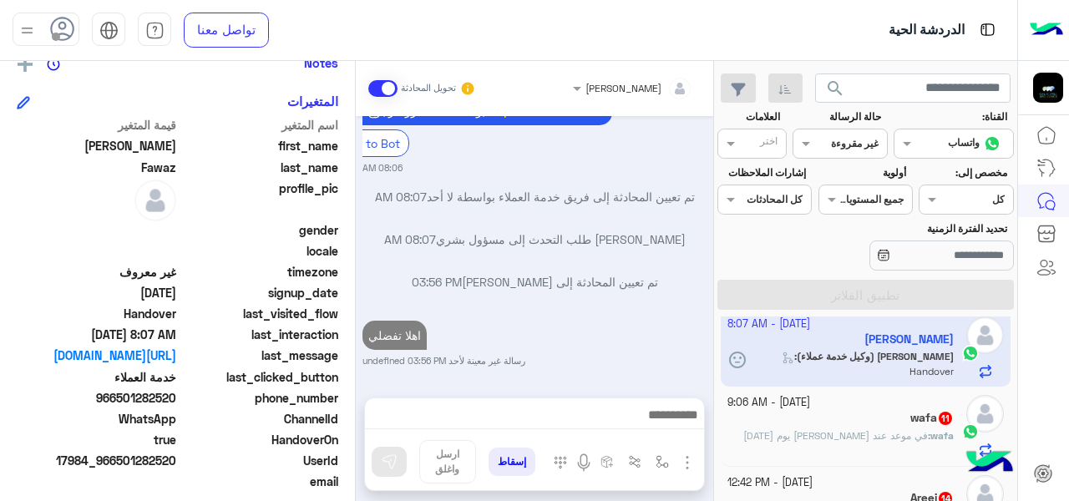
click at [886, 430] on span "في موعد عند [PERSON_NAME] يوم [DATE]" at bounding box center [835, 435] width 185 height 13
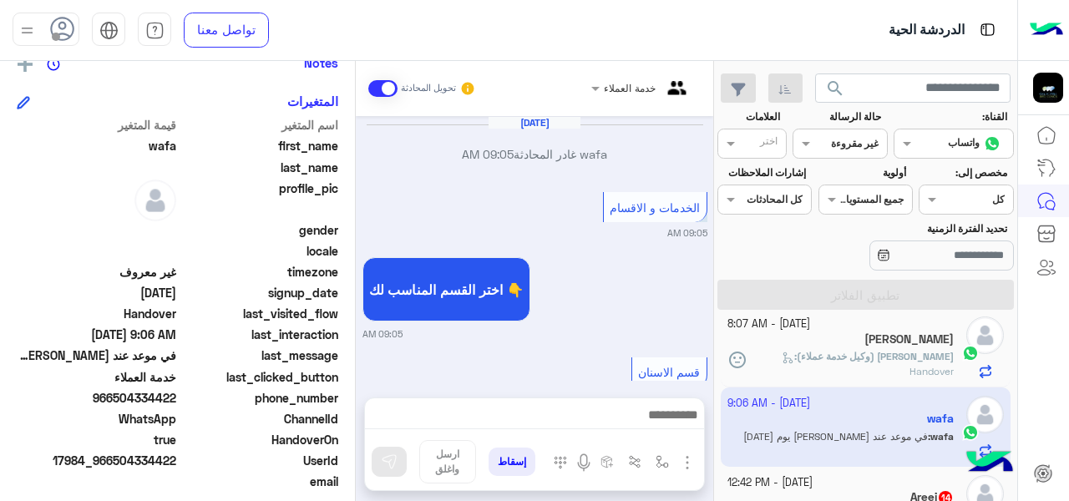
scroll to position [688, 0]
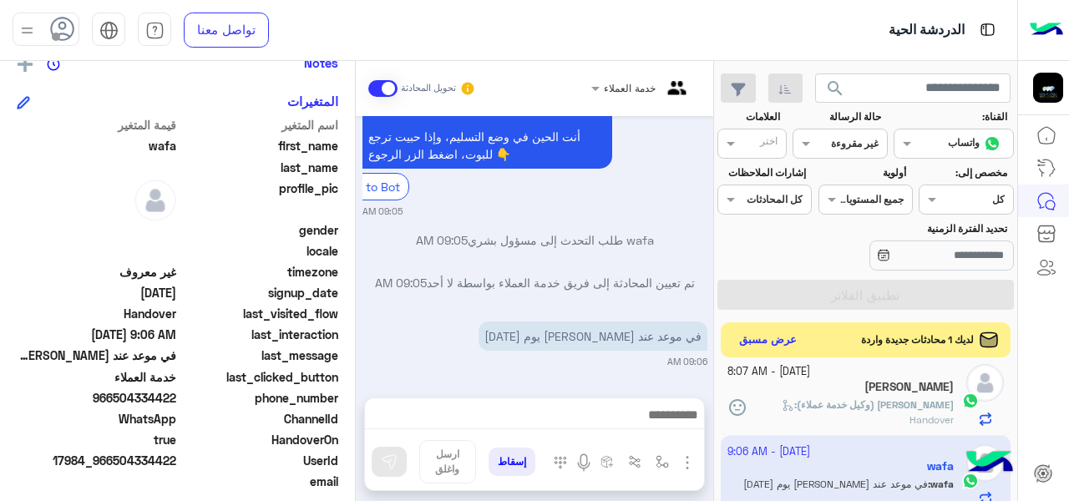
click at [740, 340] on button "عرض مسبق" at bounding box center [768, 340] width 70 height 23
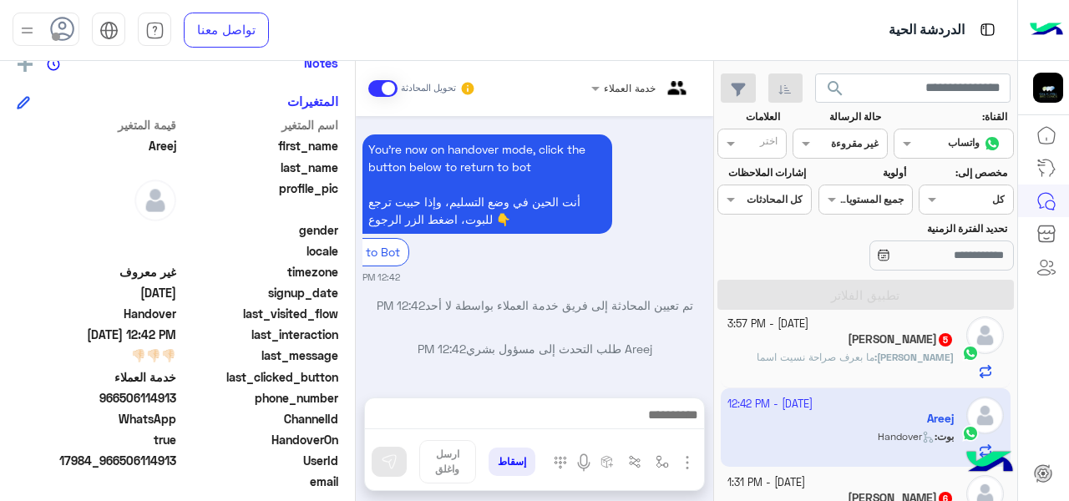
scroll to position [595, 0]
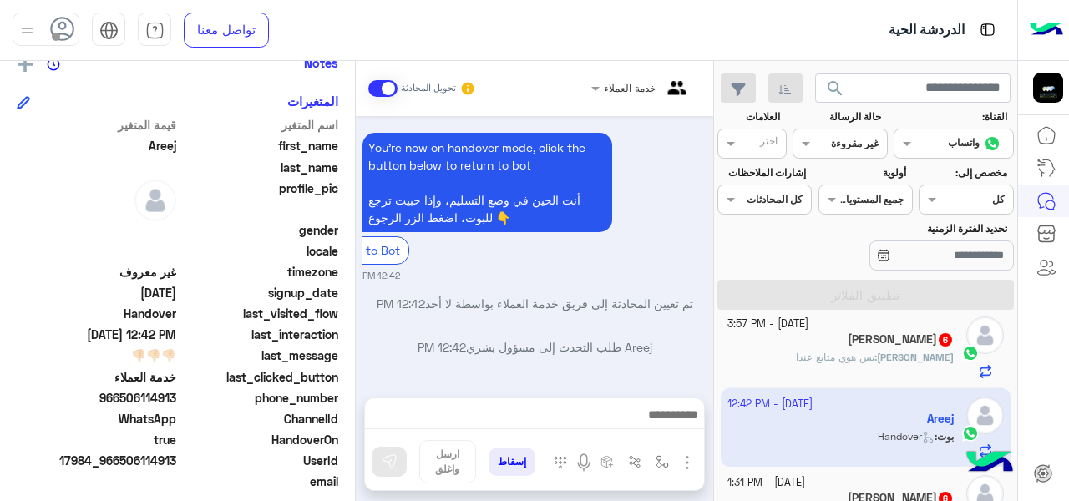
click at [625, 89] on div at bounding box center [642, 86] width 119 height 16
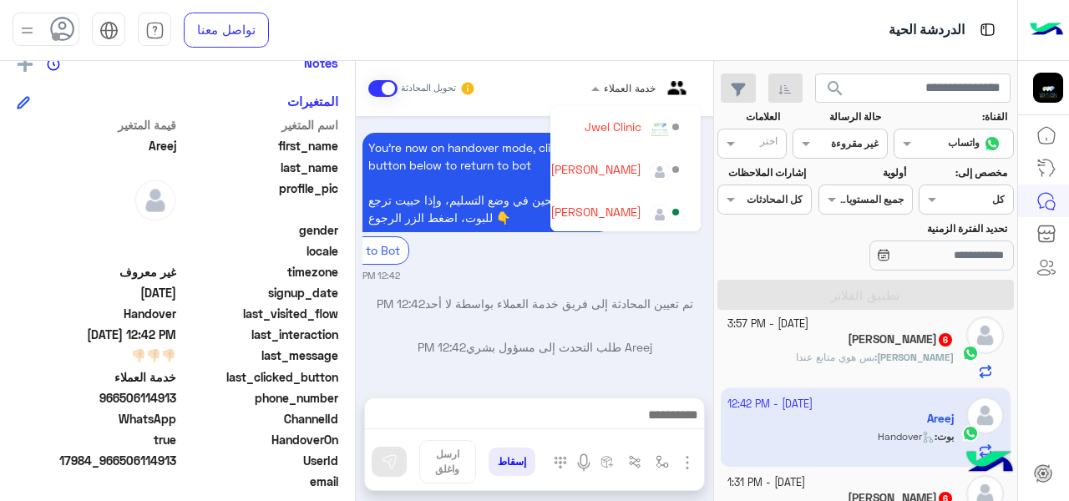
scroll to position [109, 0]
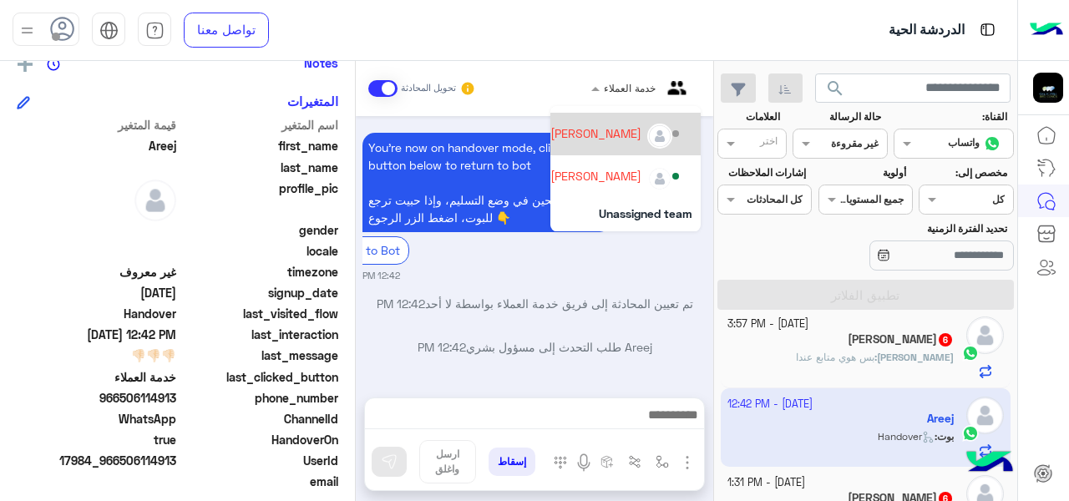
click at [581, 137] on div "[PERSON_NAME]" at bounding box center [595, 133] width 91 height 18
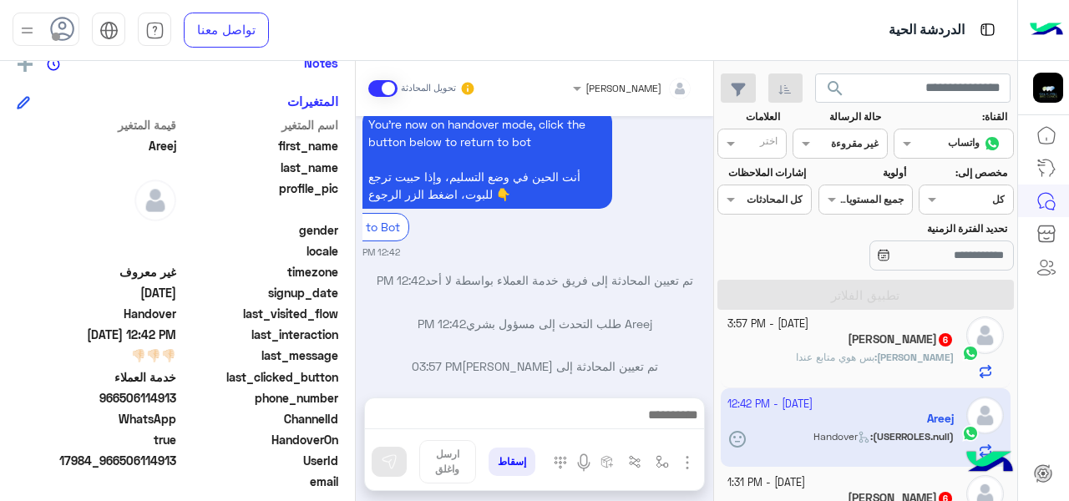
scroll to position [651, 0]
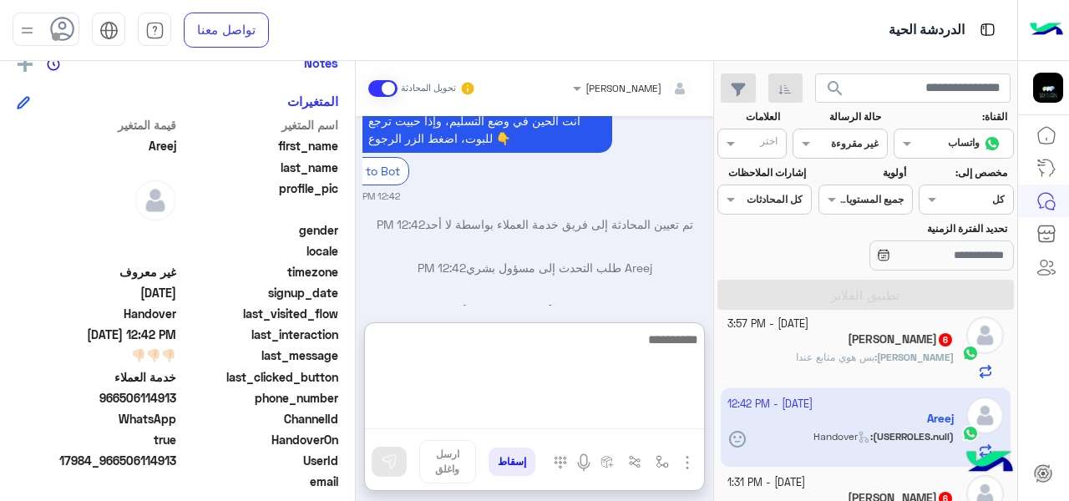
click at [552, 421] on textarea at bounding box center [534, 379] width 339 height 100
type textarea "****"
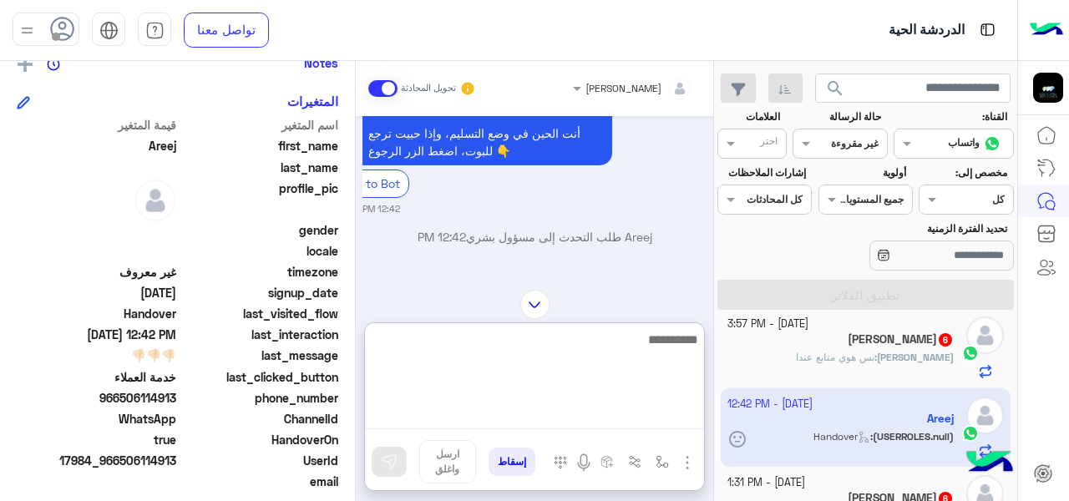
scroll to position [790, 0]
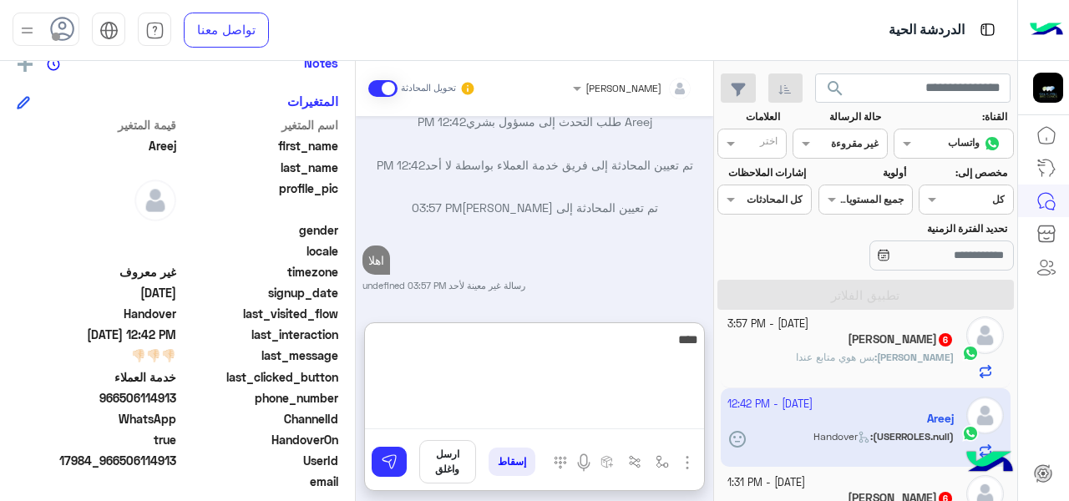
type textarea "*****"
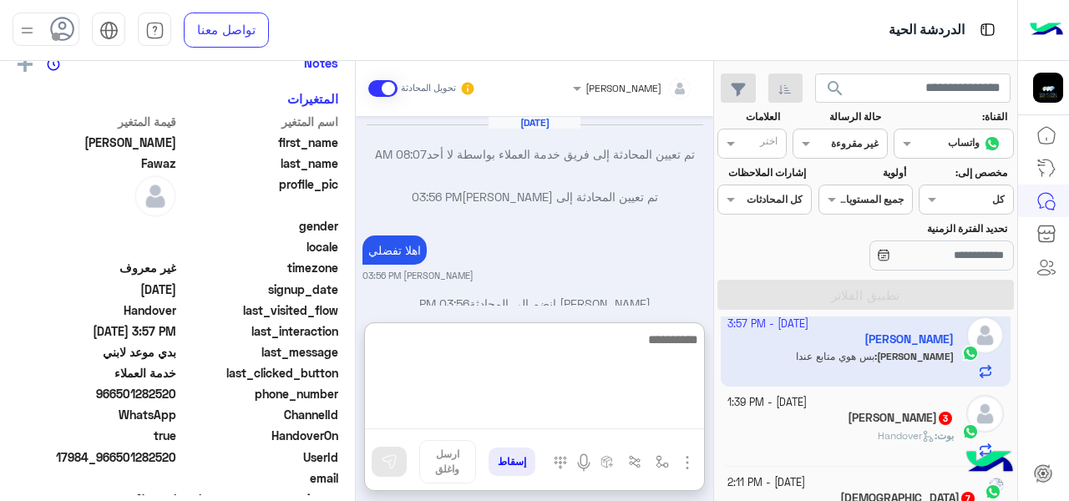
scroll to position [415, 0]
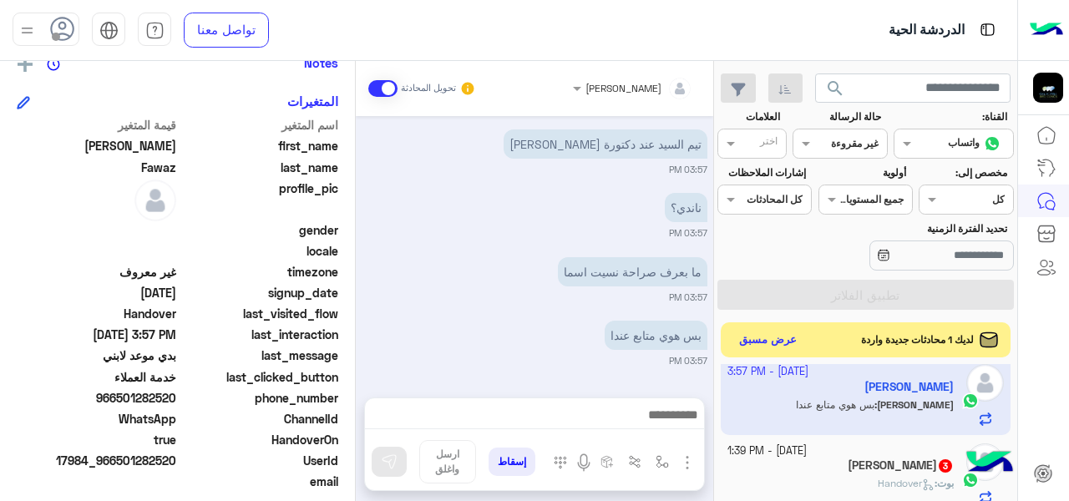
click at [788, 332] on button "عرض مسبق" at bounding box center [768, 340] width 70 height 23
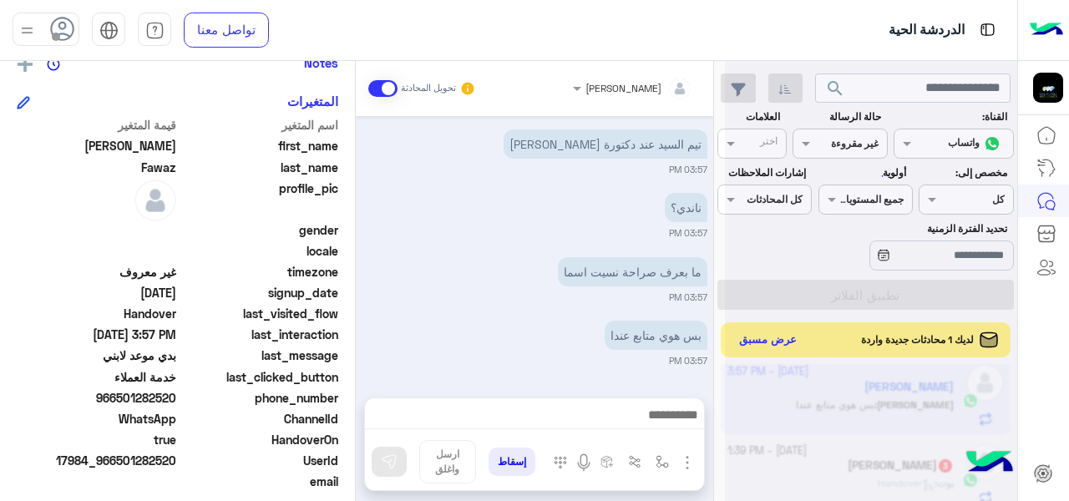
scroll to position [340, 0]
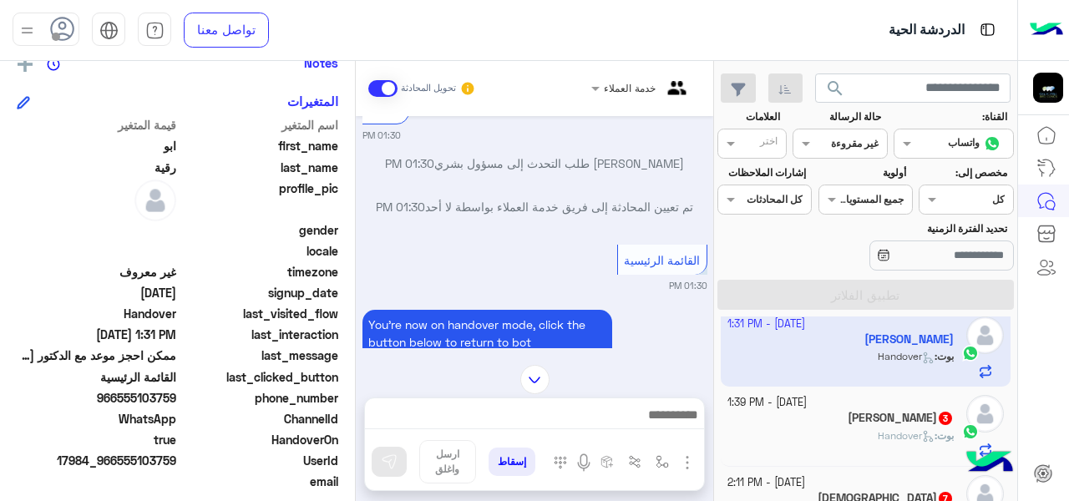
scroll to position [731, 0]
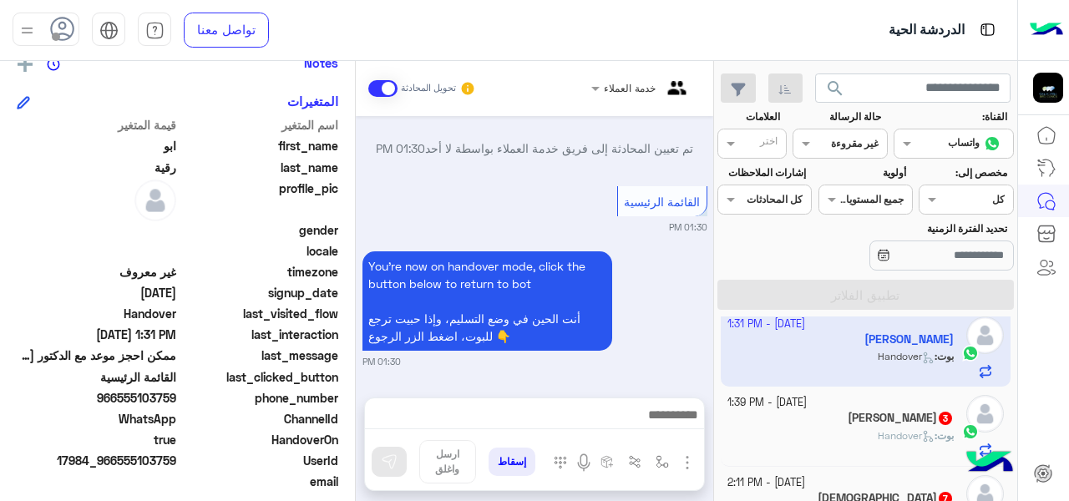
click at [895, 432] on span "Handover" at bounding box center [906, 435] width 57 height 13
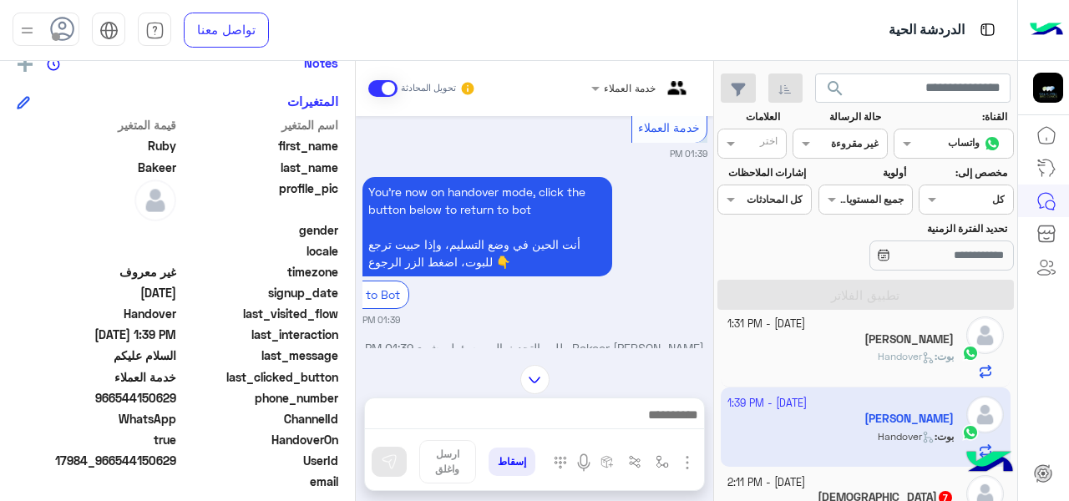
scroll to position [912, 0]
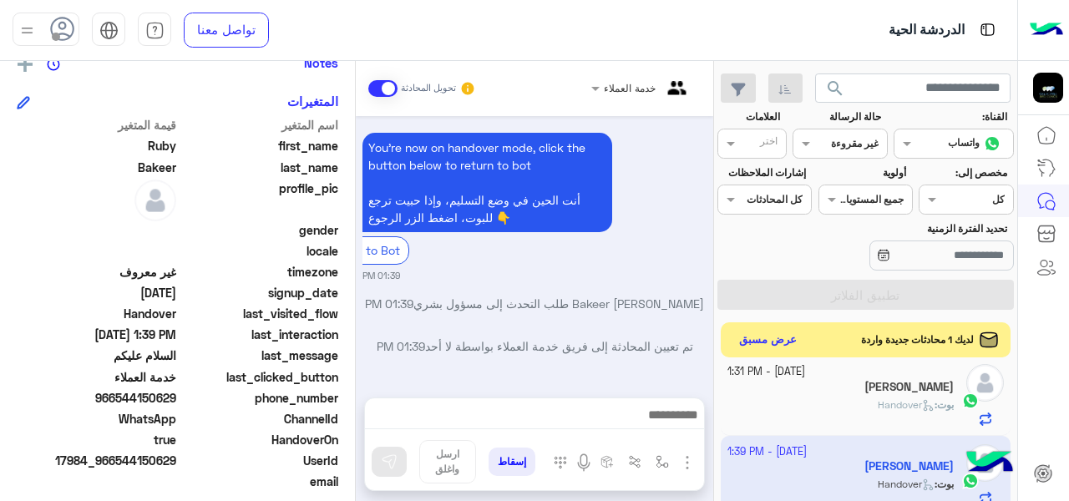
click at [783, 341] on button "عرض مسبق" at bounding box center [768, 340] width 70 height 23
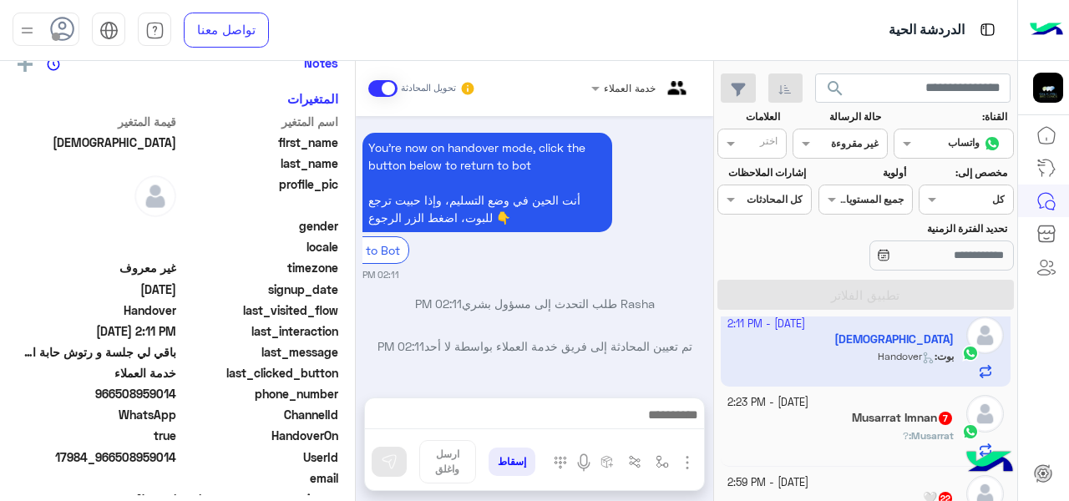
scroll to position [362, 0]
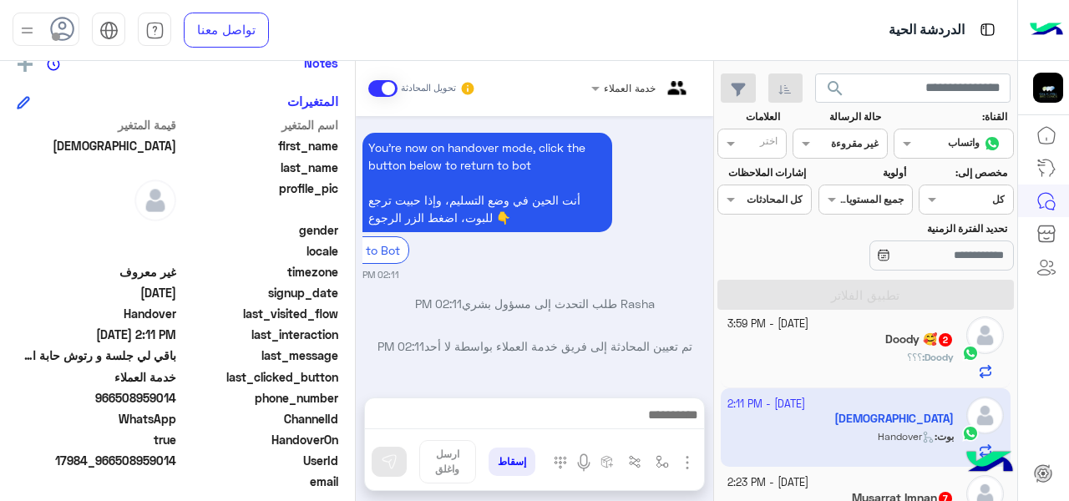
click at [823, 357] on div "Doody : ؟؟؟" at bounding box center [840, 364] width 227 height 29
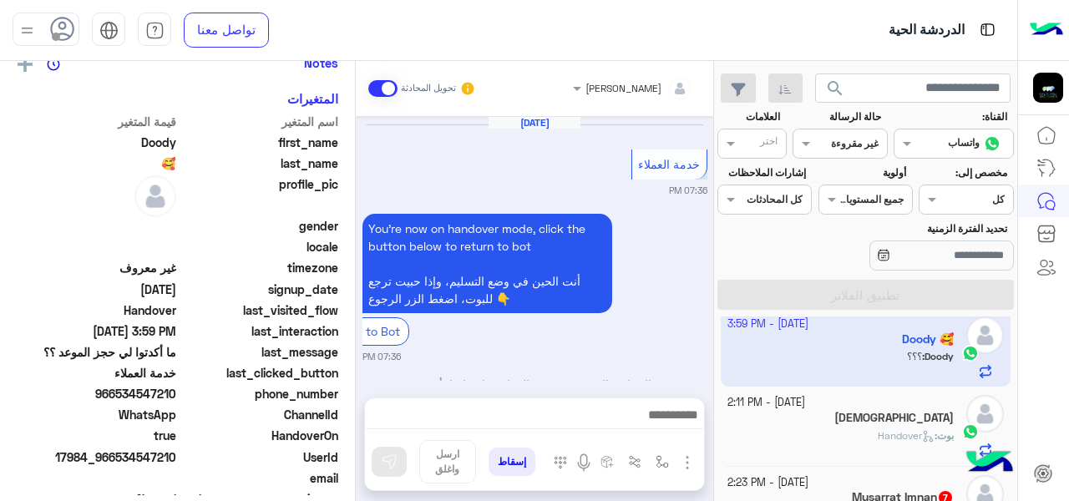
scroll to position [525, 0]
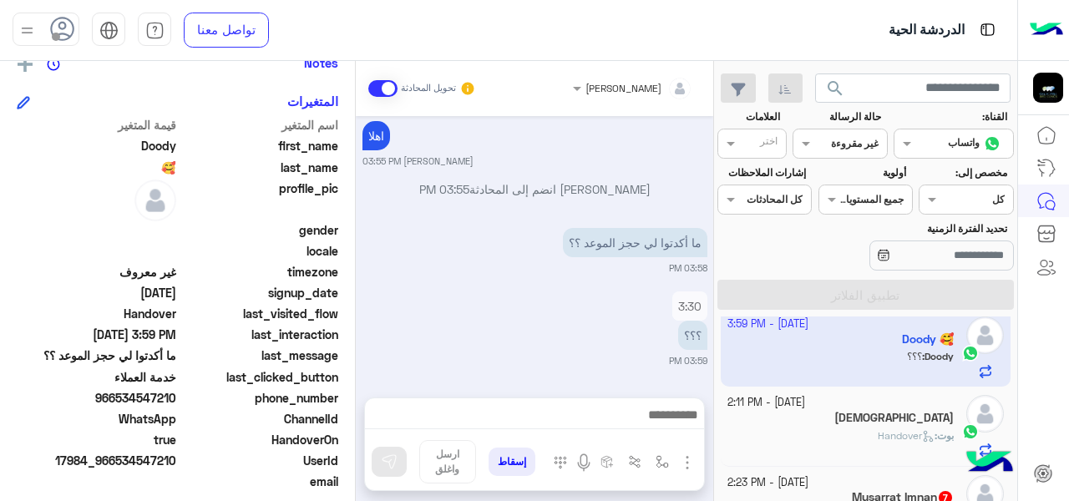
click at [823, 413] on div "[DEMOGRAPHIC_DATA]" at bounding box center [840, 420] width 227 height 18
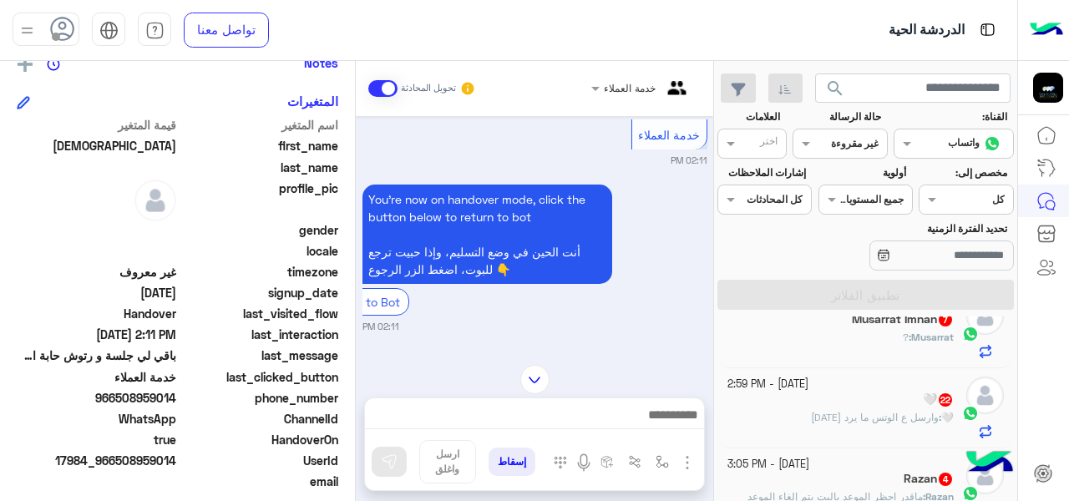
scroll to position [195, 0]
click at [838, 343] on div "Musarrat : ?" at bounding box center [840, 341] width 227 height 29
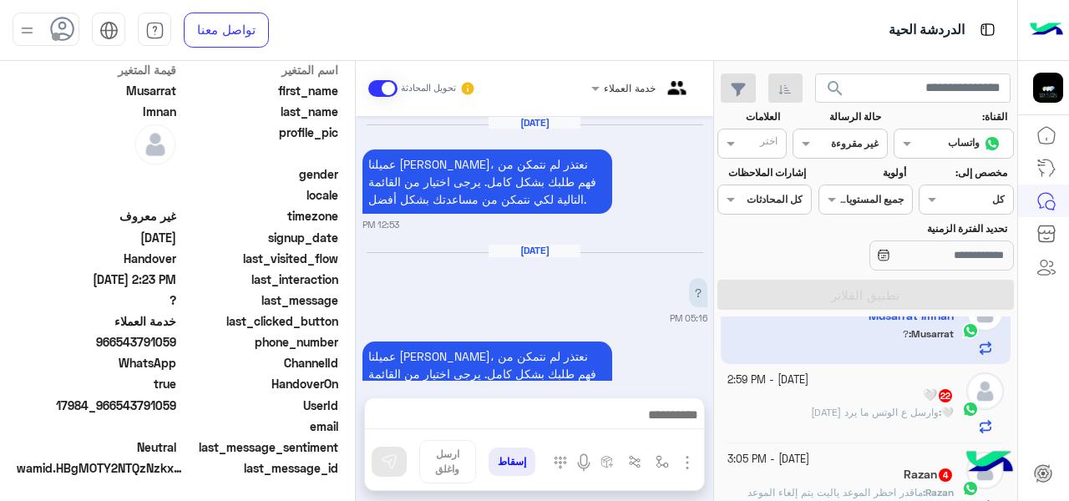
scroll to position [764, 0]
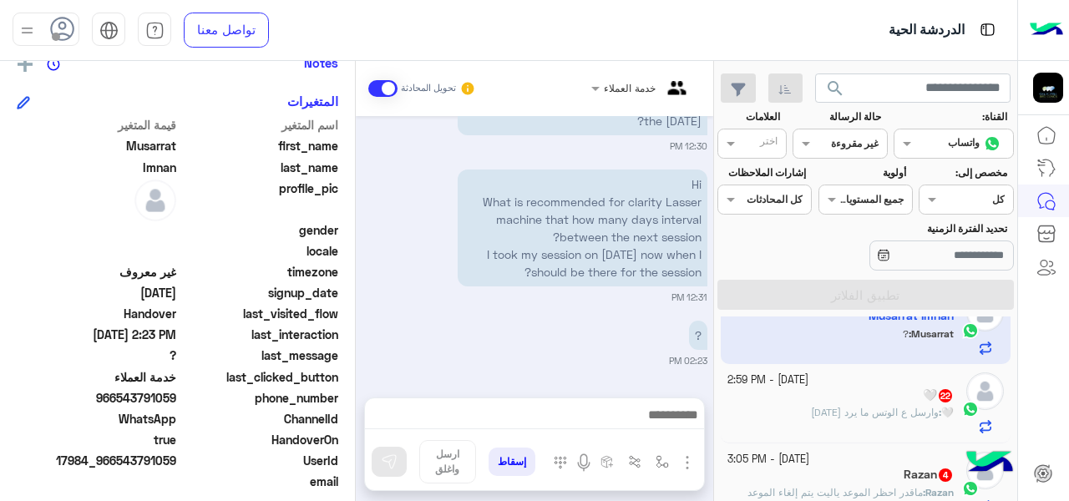
click at [855, 404] on div "🤍 22" at bounding box center [840, 397] width 227 height 18
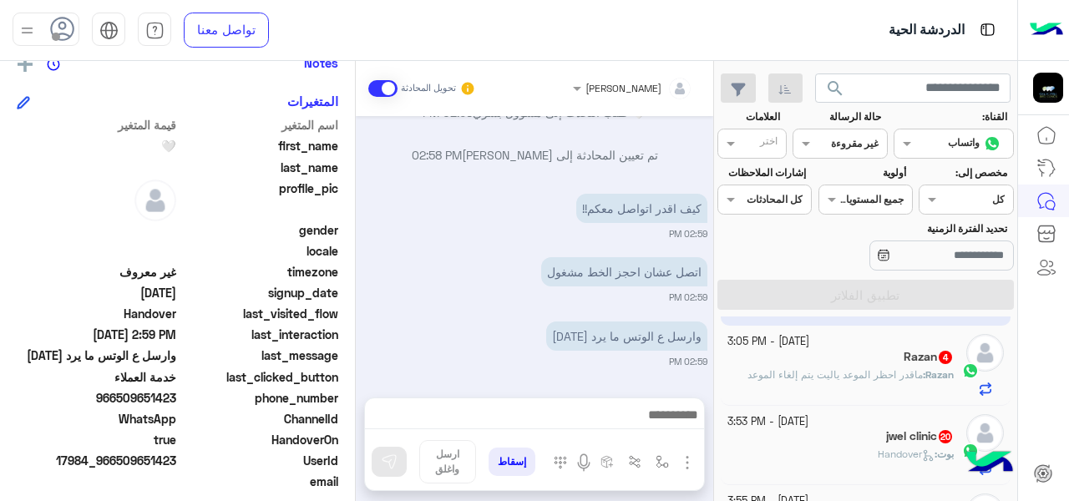
scroll to position [331, 0]
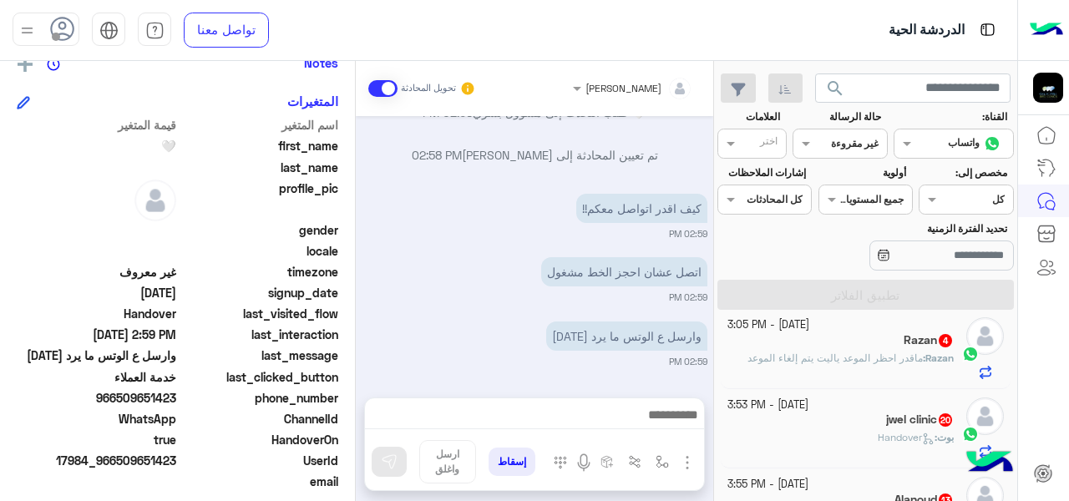
click at [738, 409] on small "[DATE] - 3:53 PM" at bounding box center [767, 406] width 81 height 16
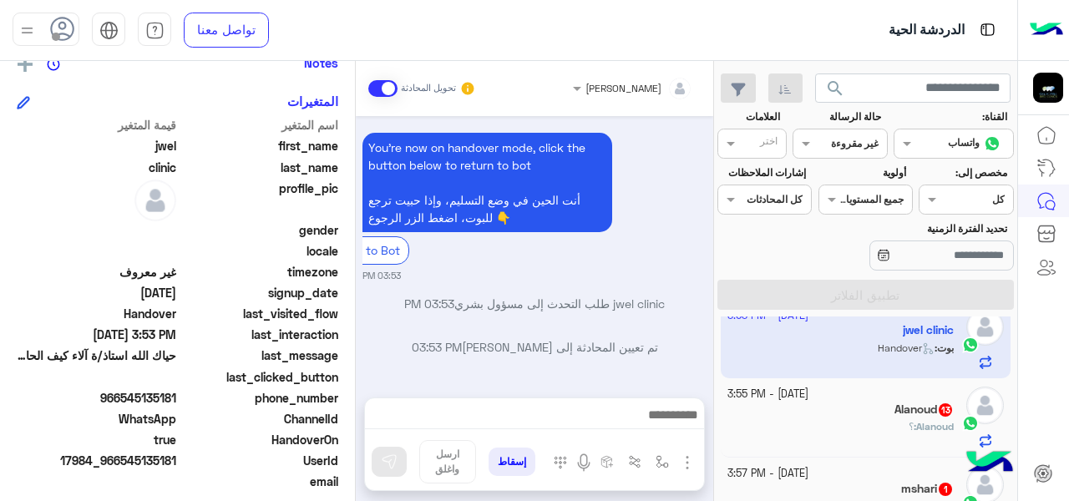
scroll to position [457, 0]
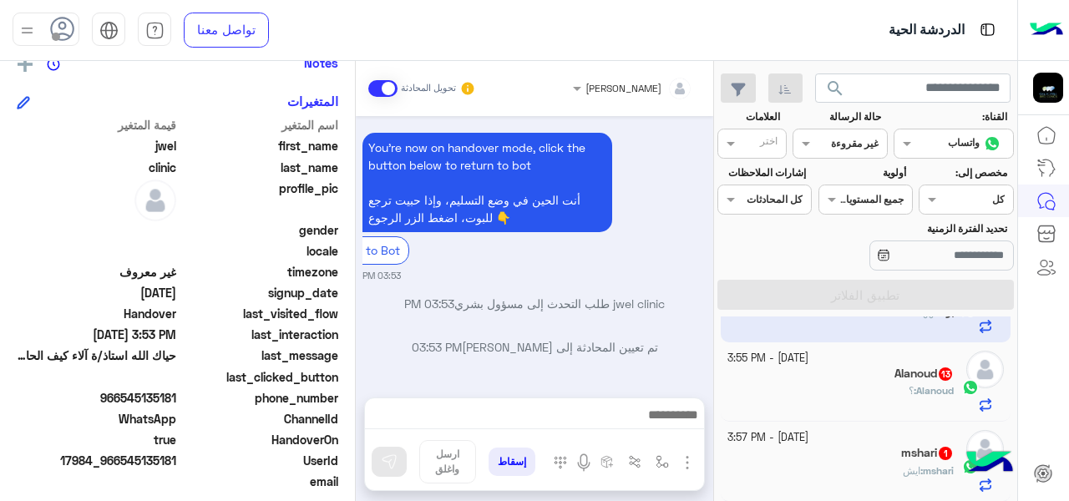
click at [814, 394] on div "Alanoud : ؟" at bounding box center [840, 397] width 227 height 29
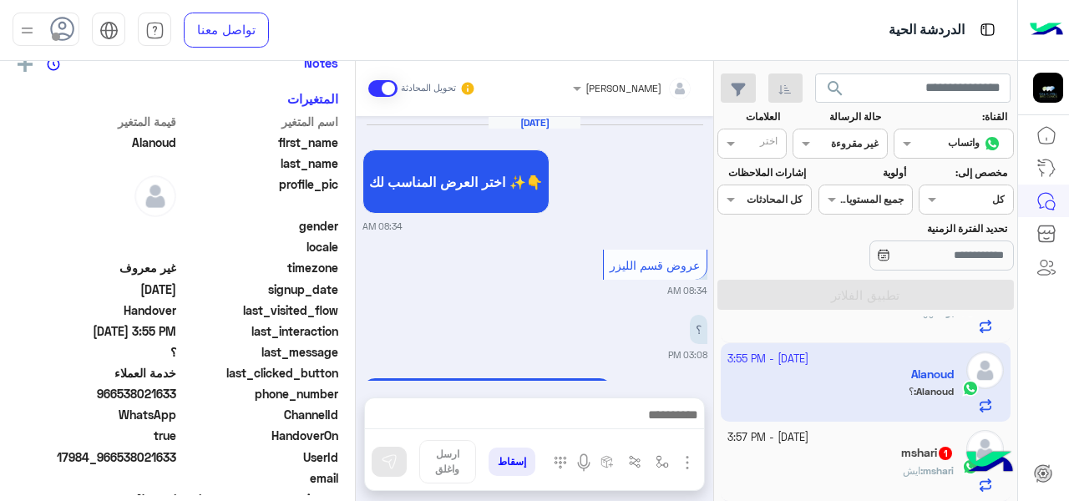
scroll to position [602, 0]
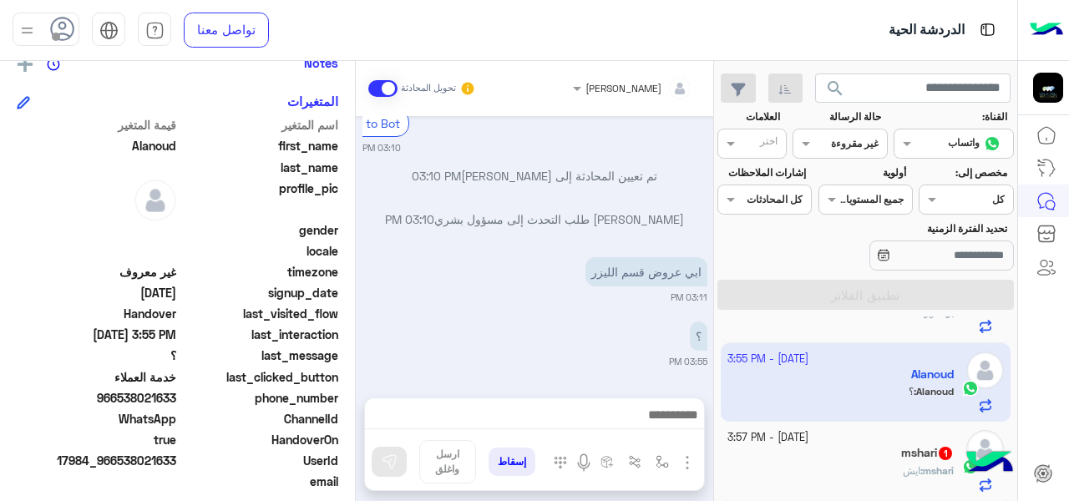
click at [129, 406] on span "966538021633" at bounding box center [97, 398] width 160 height 18
click at [779, 464] on div "mshari : ايش" at bounding box center [840, 478] width 227 height 29
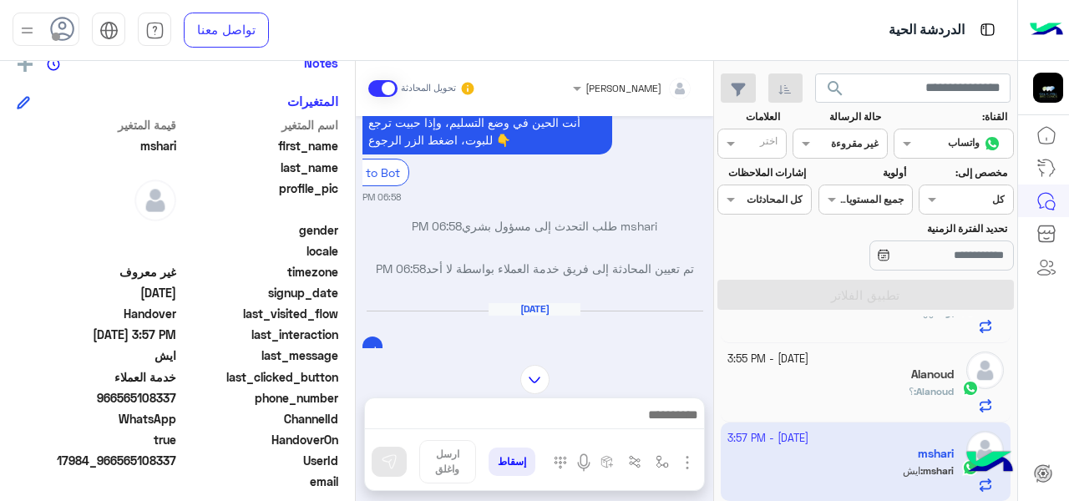
scroll to position [527, 0]
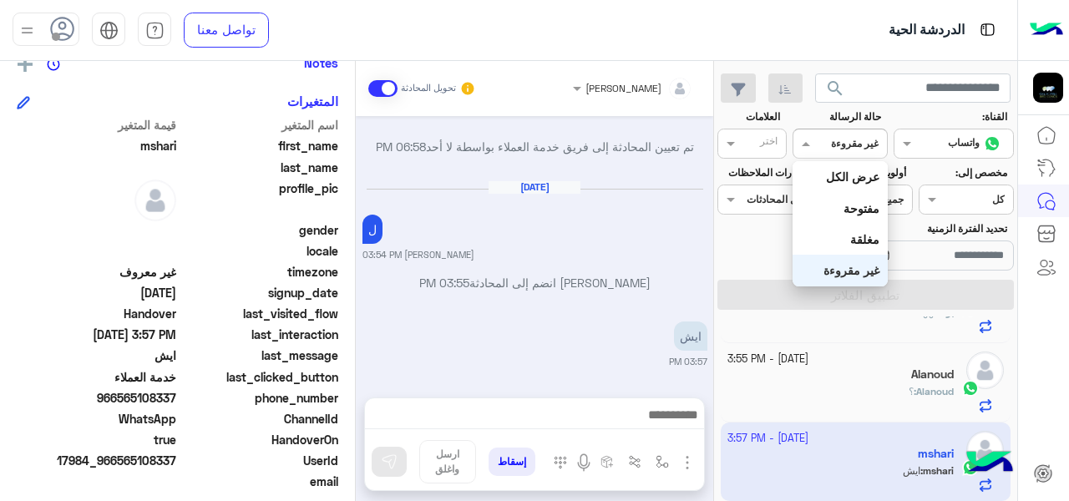
click at [849, 137] on div "القناه غير مقروءة" at bounding box center [840, 144] width 94 height 30
click at [847, 176] on b "عرض الكل" at bounding box center [852, 177] width 53 height 14
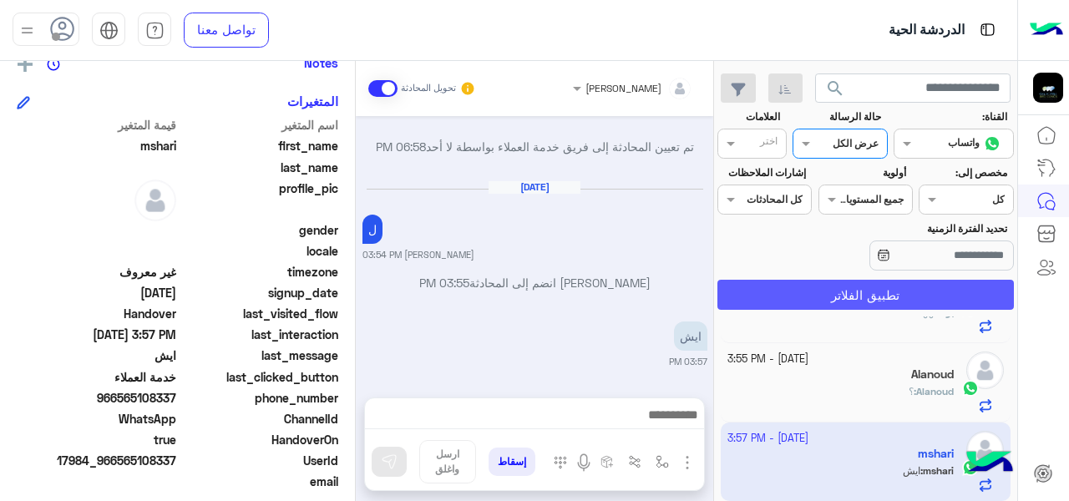
click at [844, 303] on button "تطبيق الفلاتر" at bounding box center [865, 295] width 296 height 30
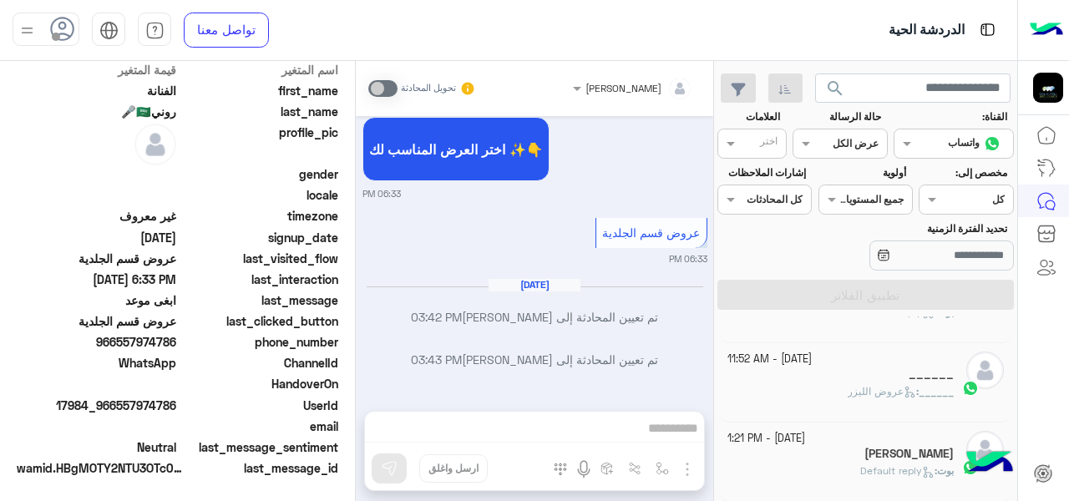
scroll to position [362, 0]
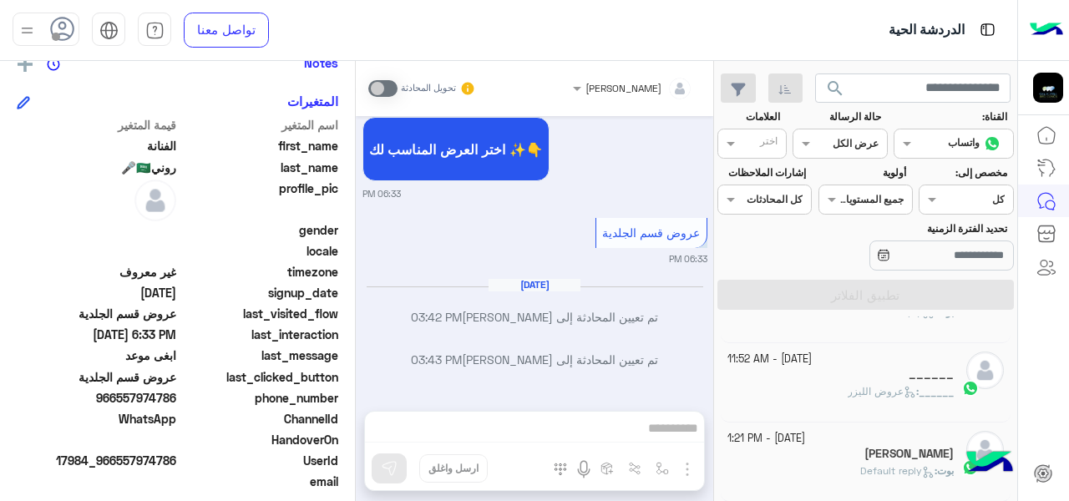
click at [841, 140] on input "text" at bounding box center [859, 141] width 38 height 15
click at [840, 264] on b "غير مقروءة" at bounding box center [851, 270] width 56 height 14
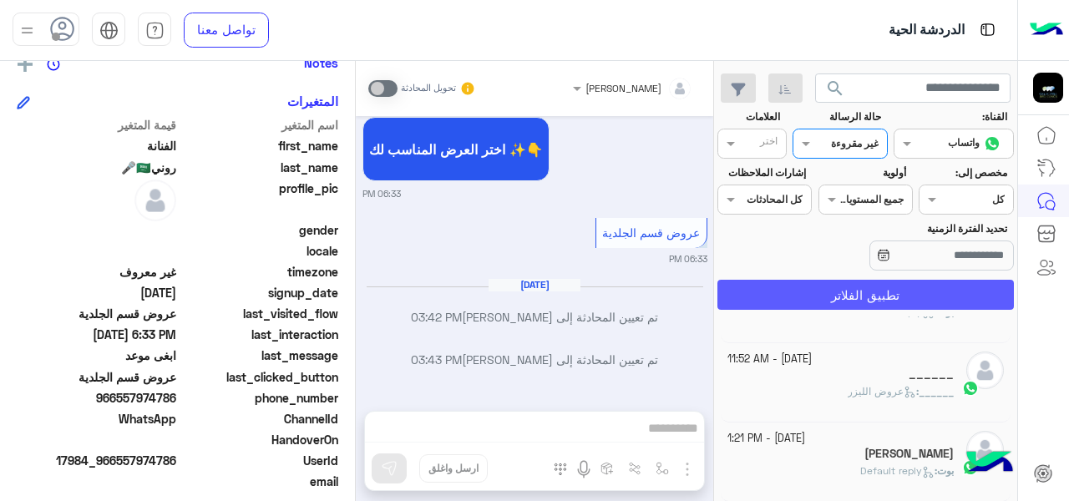
click at [832, 291] on button "تطبيق الفلاتر" at bounding box center [865, 295] width 296 height 30
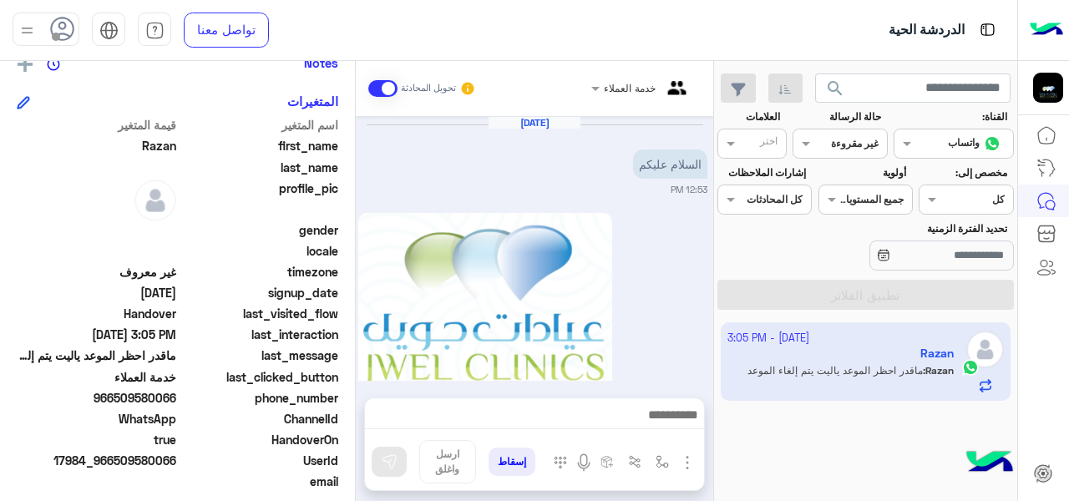
scroll to position [798, 0]
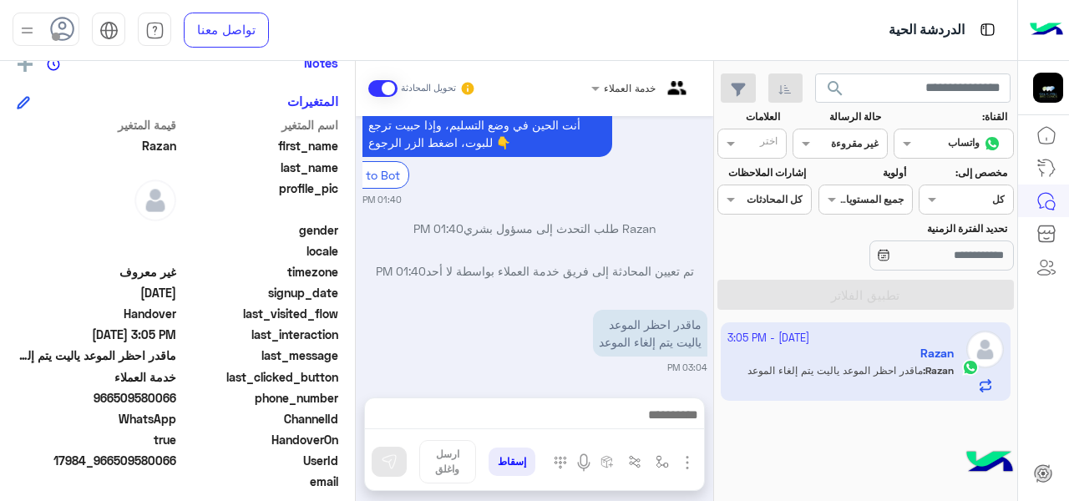
click at [854, 362] on app-inbox-user "[DATE] - 3:05 PM [PERSON_NAME] : ماقدر احظر الموعد ياليت يتم إلغاء الموعد" at bounding box center [866, 361] width 291 height 79
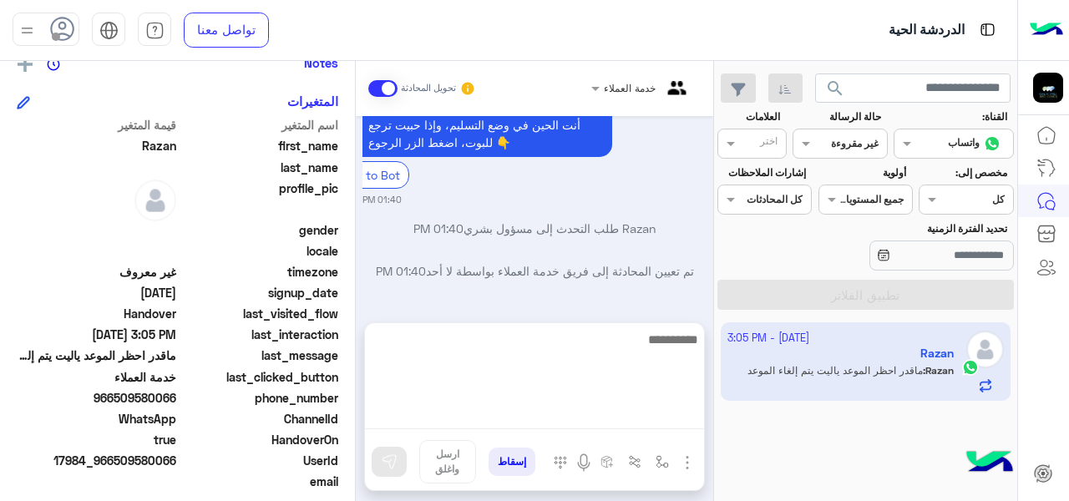
click at [642, 407] on textarea at bounding box center [534, 379] width 339 height 100
type textarea "***"
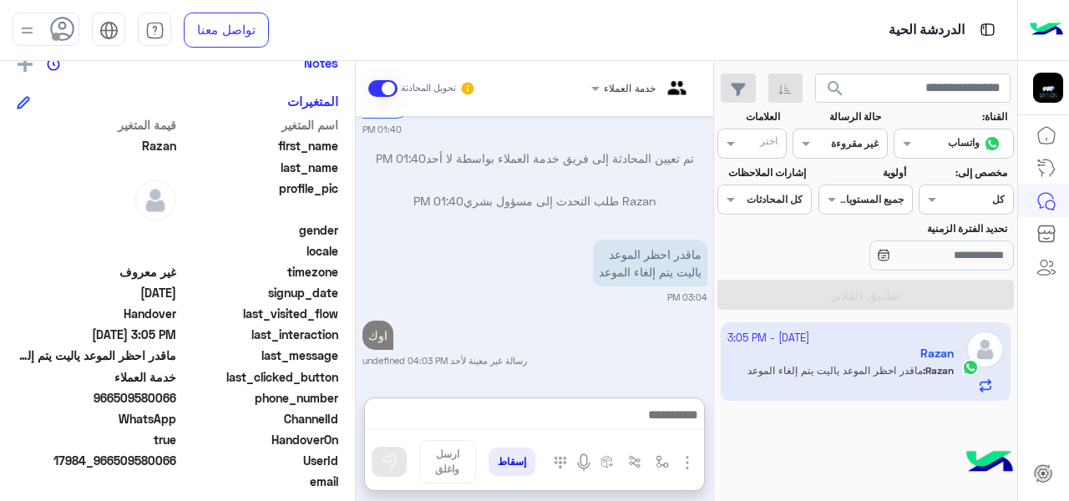
click at [851, 142] on input "text" at bounding box center [859, 141] width 38 height 15
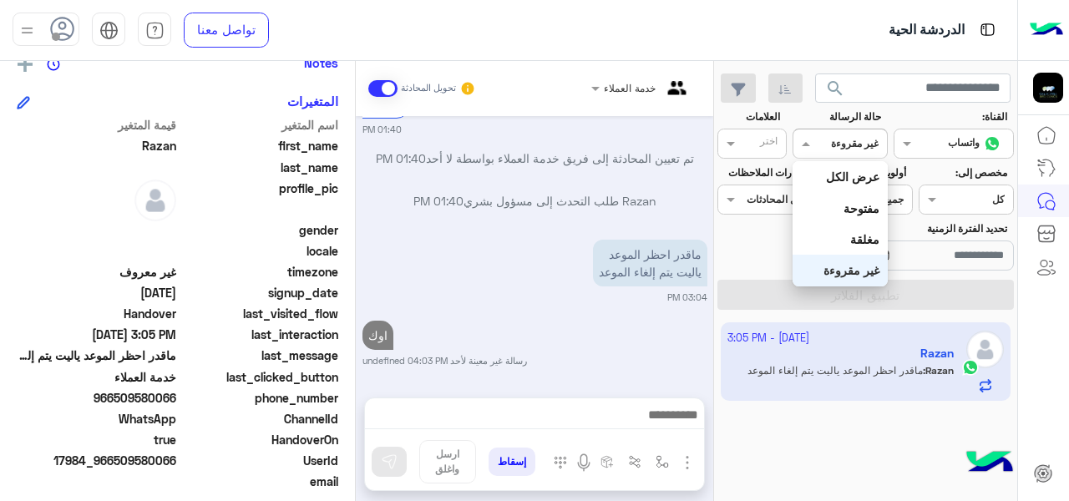
scroll to position [863, 0]
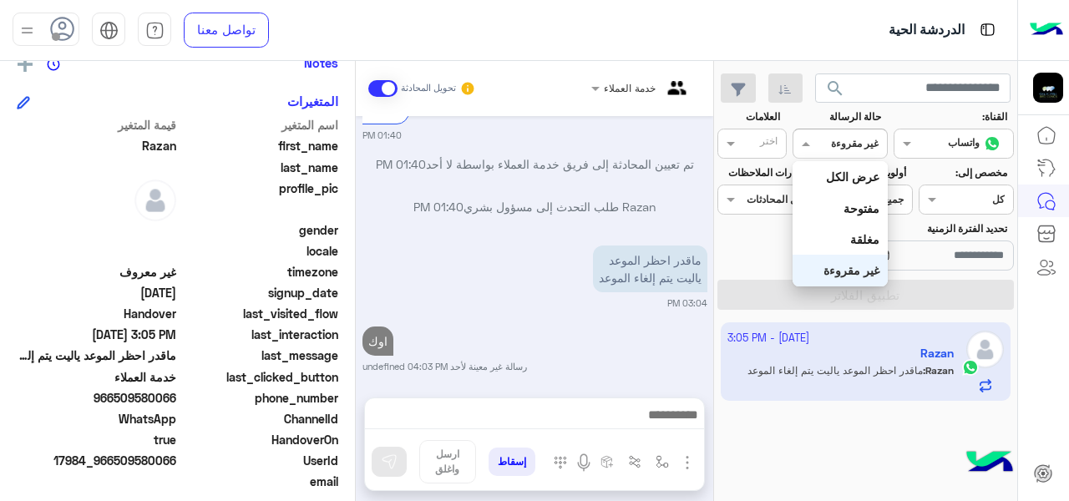
click at [850, 261] on div "غير مقروءة" at bounding box center [840, 270] width 94 height 31
click at [820, 152] on div "القناه غير مقروءة" at bounding box center [840, 144] width 94 height 30
click at [845, 208] on b "مفتوحة" at bounding box center [861, 208] width 36 height 14
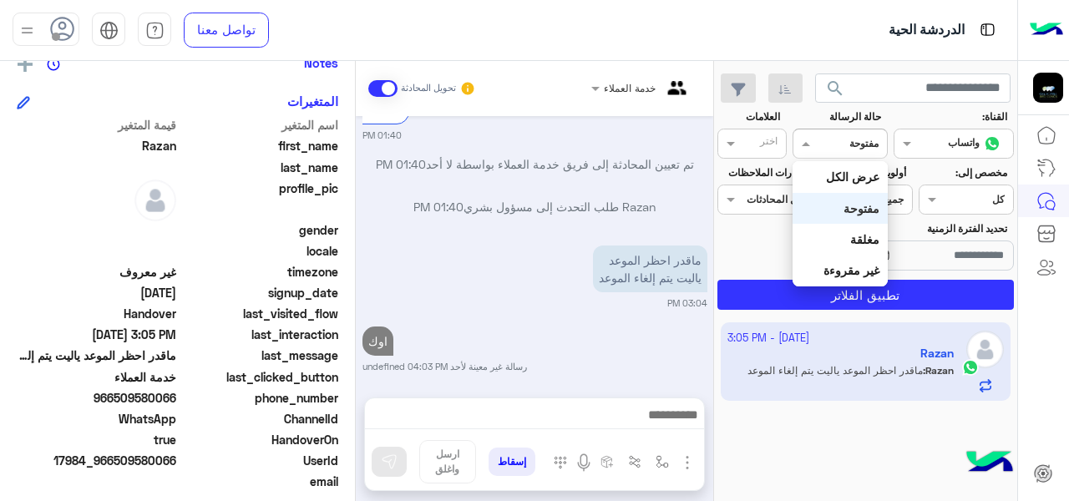
click at [827, 146] on div at bounding box center [839, 142] width 93 height 16
click at [828, 176] on b "عرض الكل" at bounding box center [852, 177] width 53 height 14
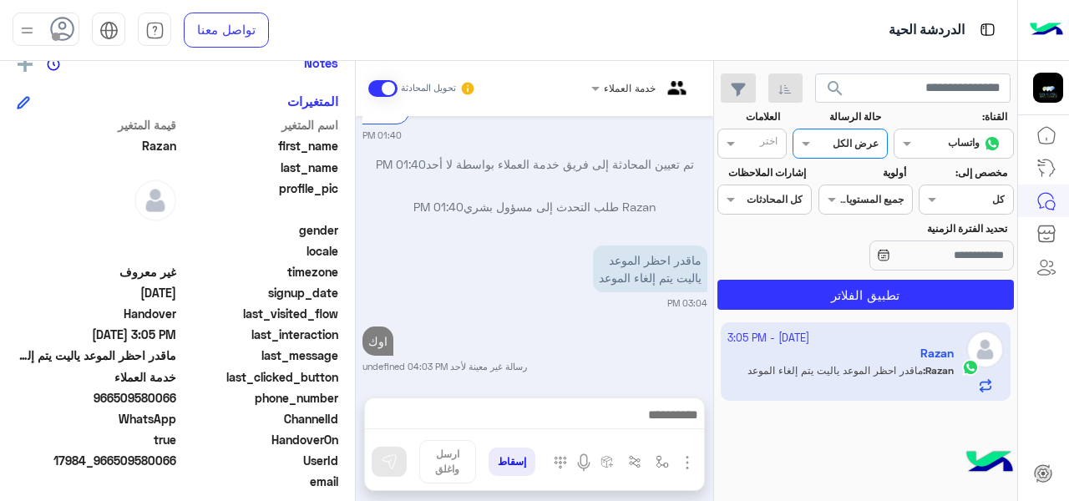
click at [834, 139] on div at bounding box center [839, 142] width 93 height 16
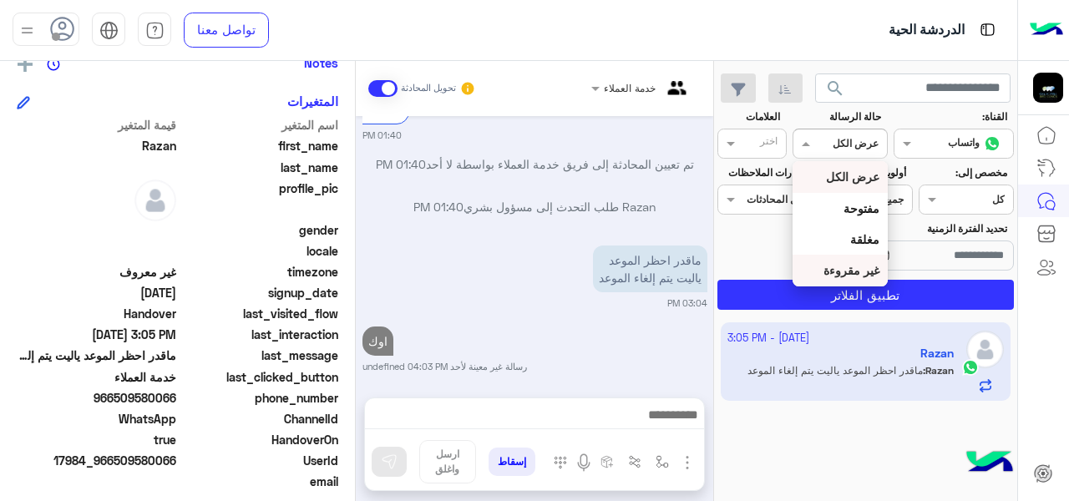
click at [854, 269] on b "غير مقروءة" at bounding box center [851, 270] width 56 height 14
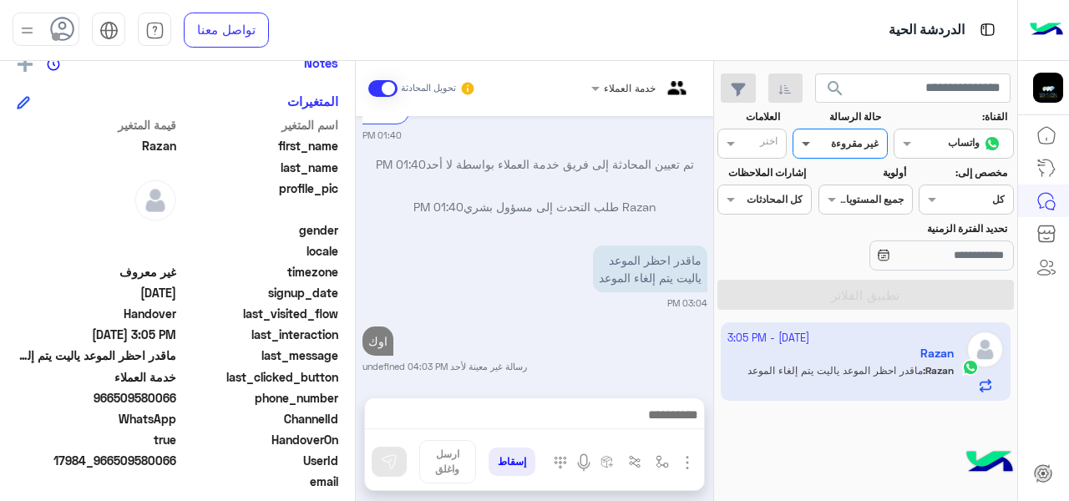
click at [800, 142] on span at bounding box center [803, 143] width 21 height 18
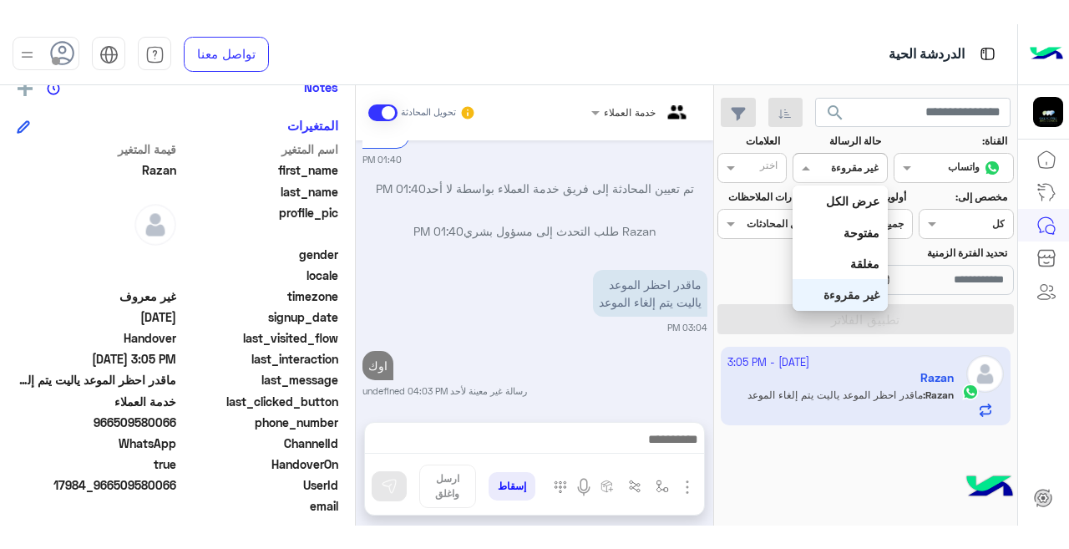
scroll to position [905, 0]
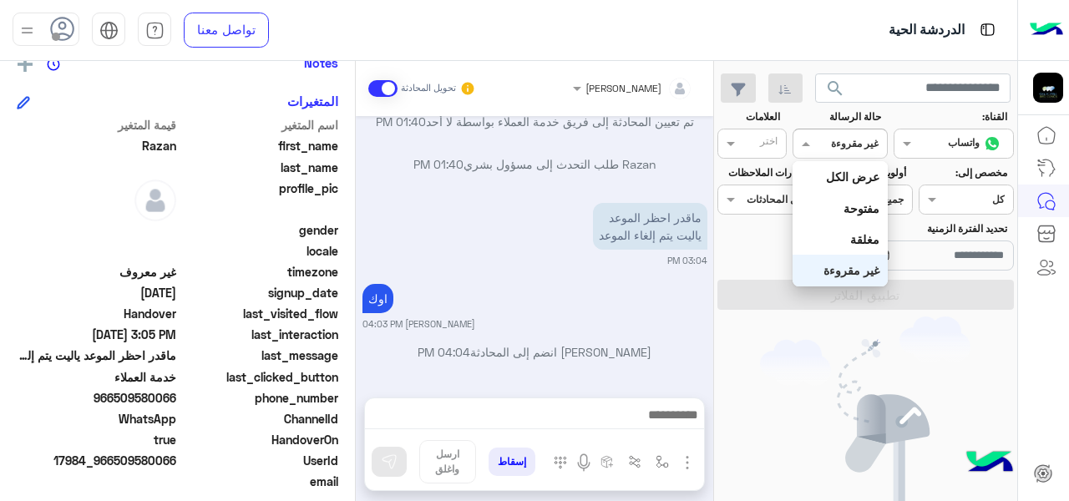
click at [840, 268] on b "غير مقروءة" at bounding box center [851, 270] width 56 height 14
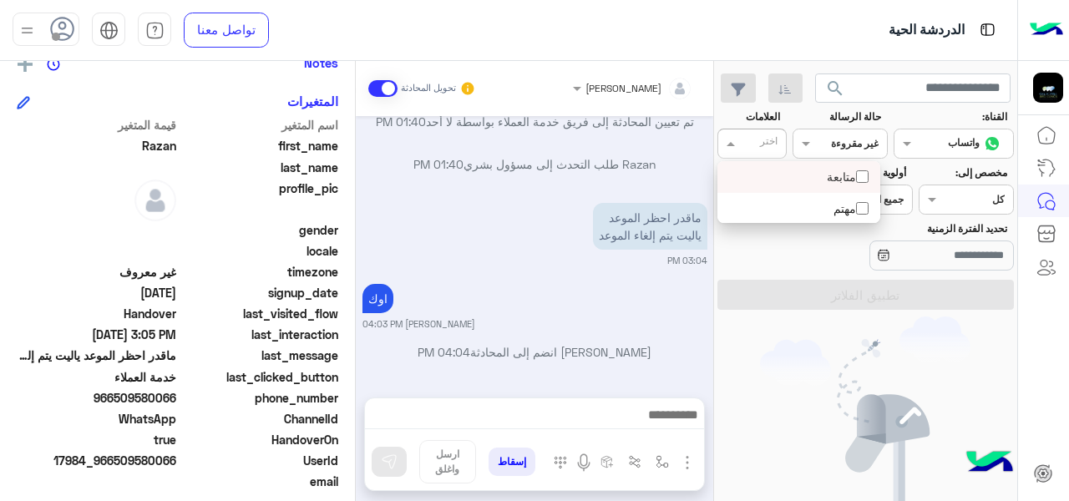
click at [752, 140] on input "text" at bounding box center [760, 145] width 34 height 15
click at [752, 139] on input "text" at bounding box center [760, 145] width 34 height 15
click at [813, 140] on span at bounding box center [803, 143] width 21 height 18
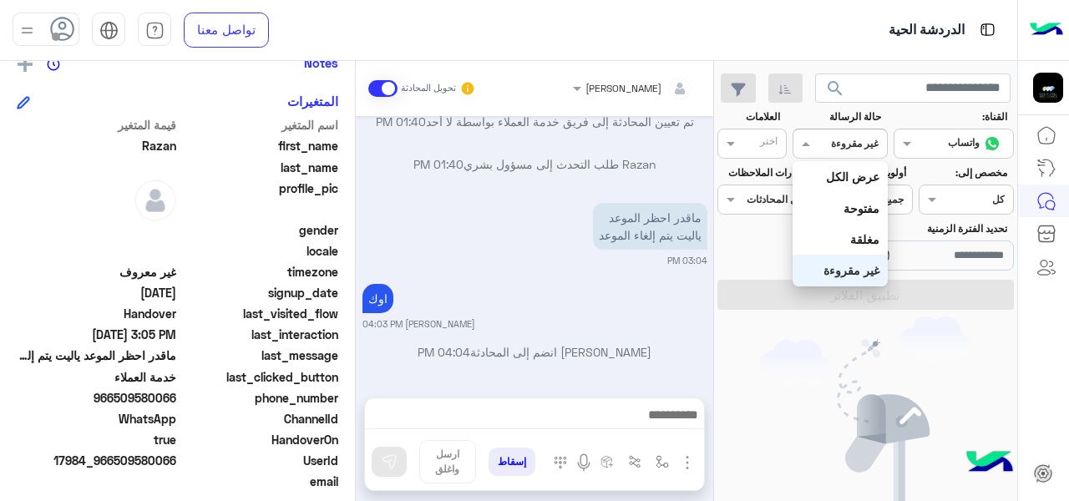
click at [830, 273] on b "غير مقروءة" at bounding box center [851, 270] width 56 height 14
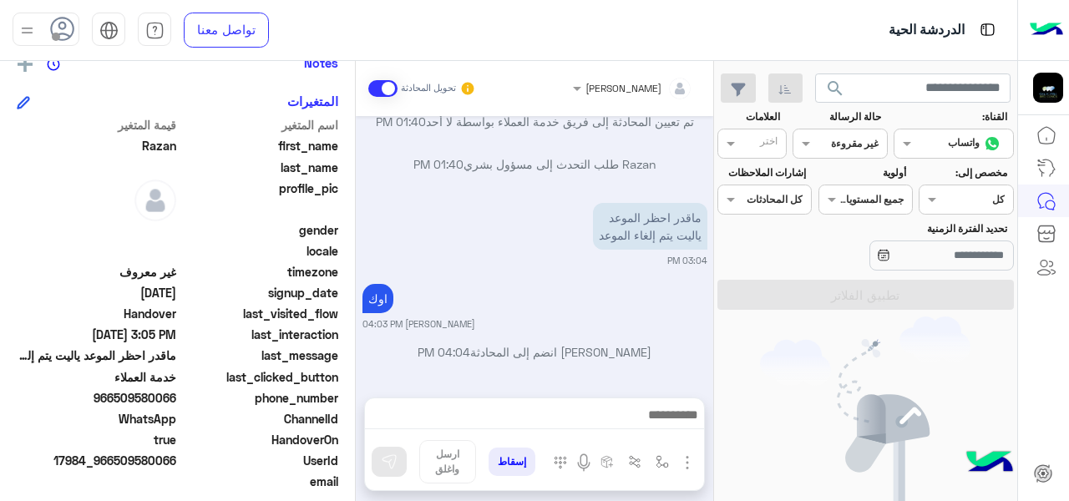
drag, startPoint x: 872, startPoint y: 345, endPoint x: 858, endPoint y: 350, distance: 15.1
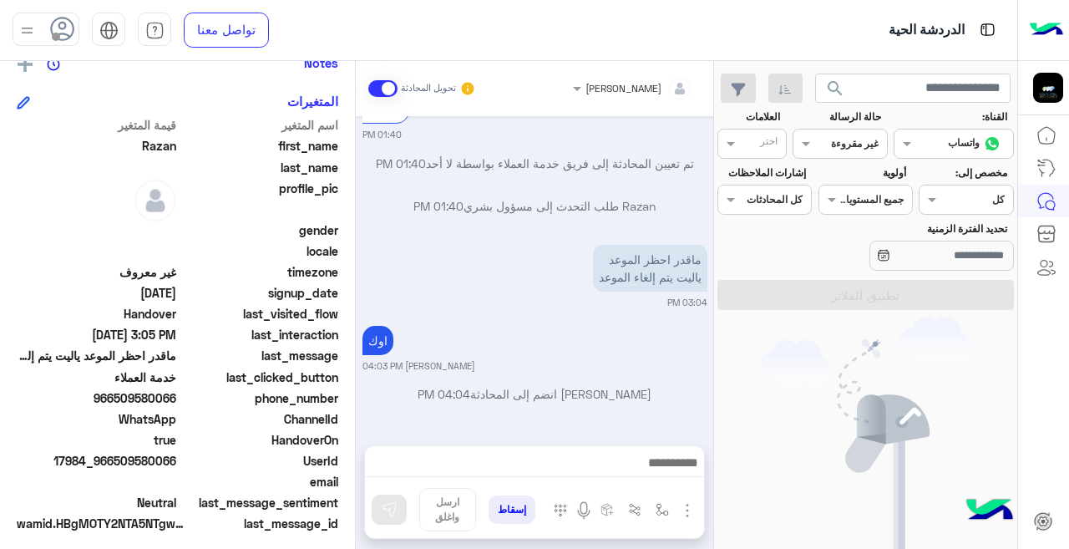
scroll to position [858, 0]
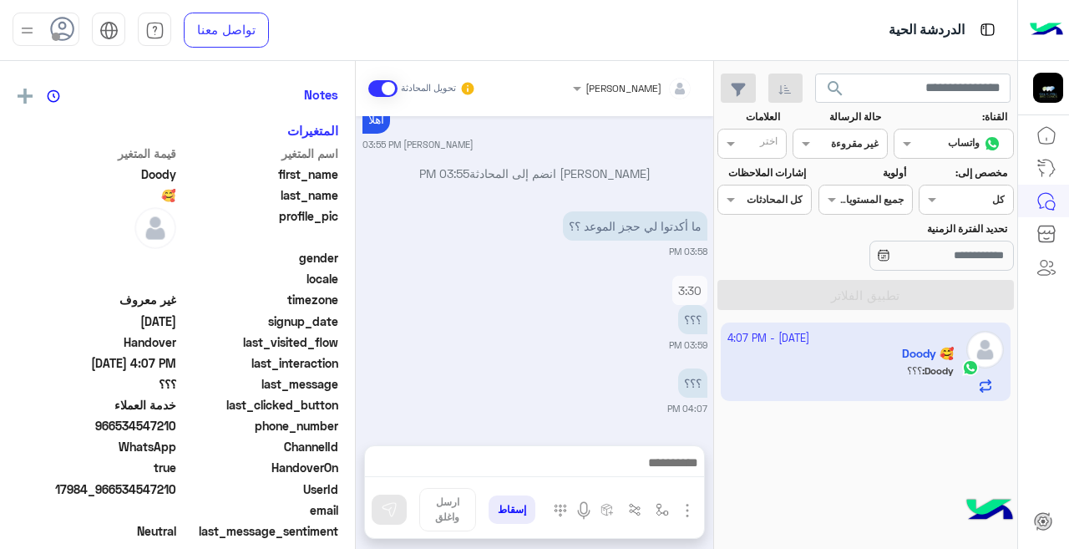
scroll to position [362, 0]
